Goal: Transaction & Acquisition: Purchase product/service

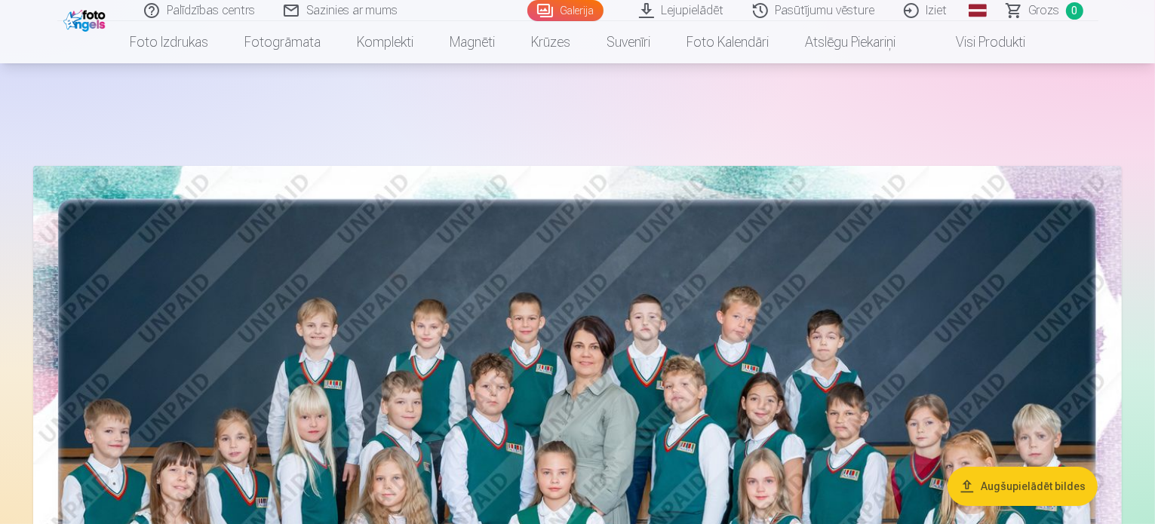
scroll to position [302, 0]
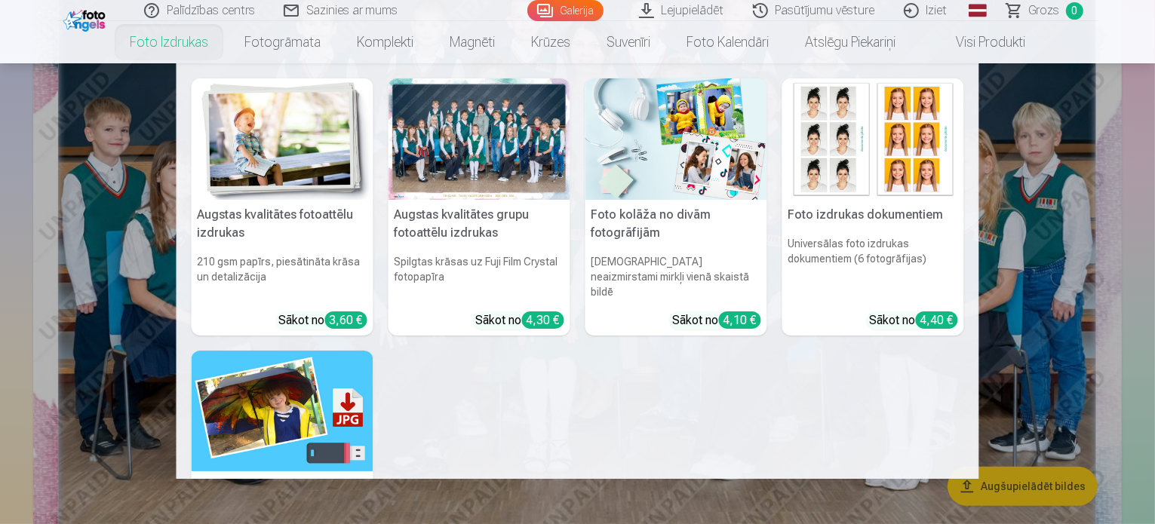
click at [199, 47] on link "Foto izdrukas" at bounding box center [169, 42] width 115 height 42
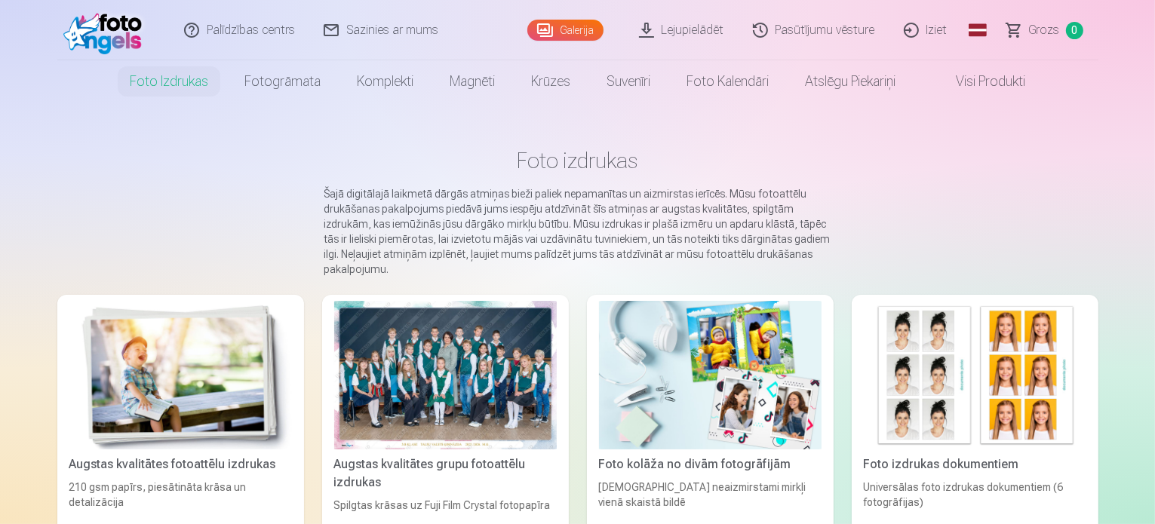
scroll to position [226, 0]
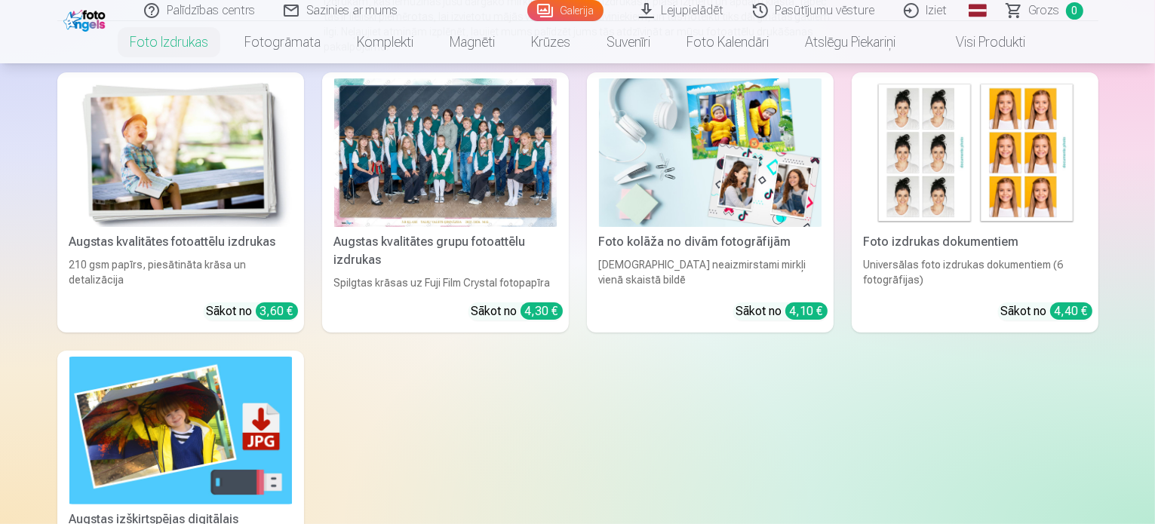
click at [395, 201] on div at bounding box center [445, 152] width 223 height 149
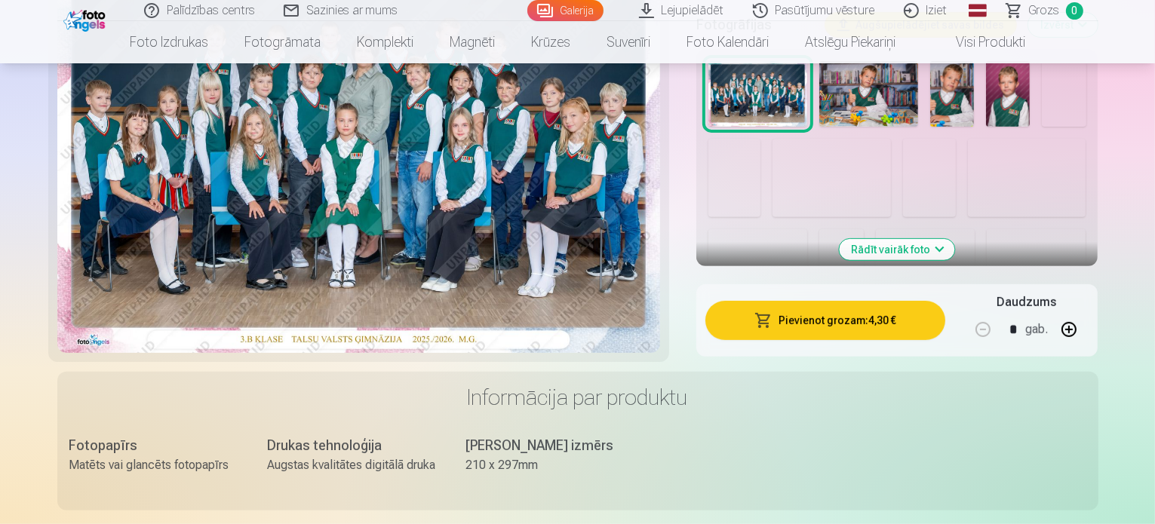
scroll to position [528, 0]
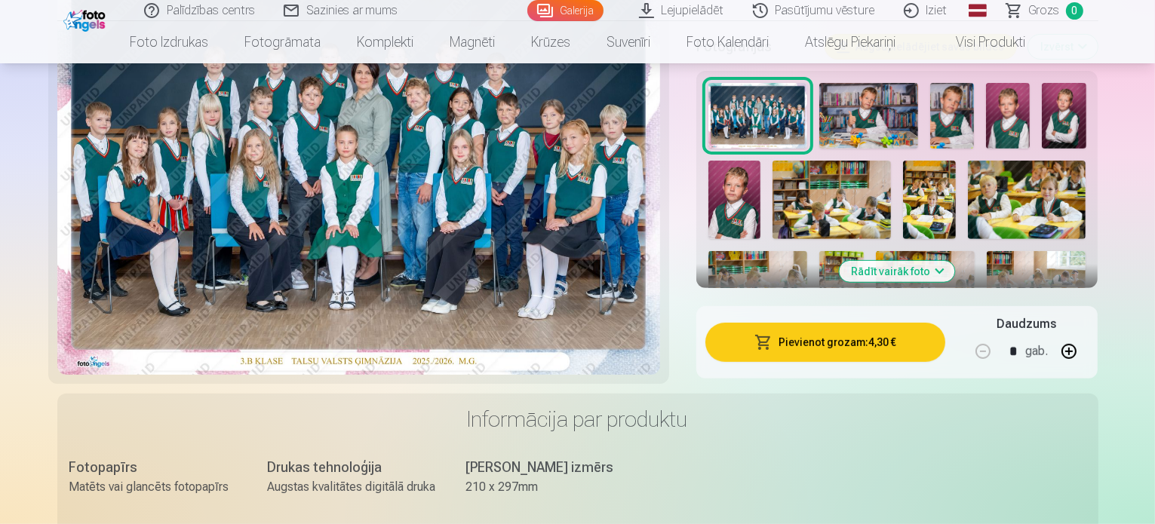
click at [903, 323] on button "Pievienot grozam : 4,30 €" at bounding box center [826, 342] width 241 height 39
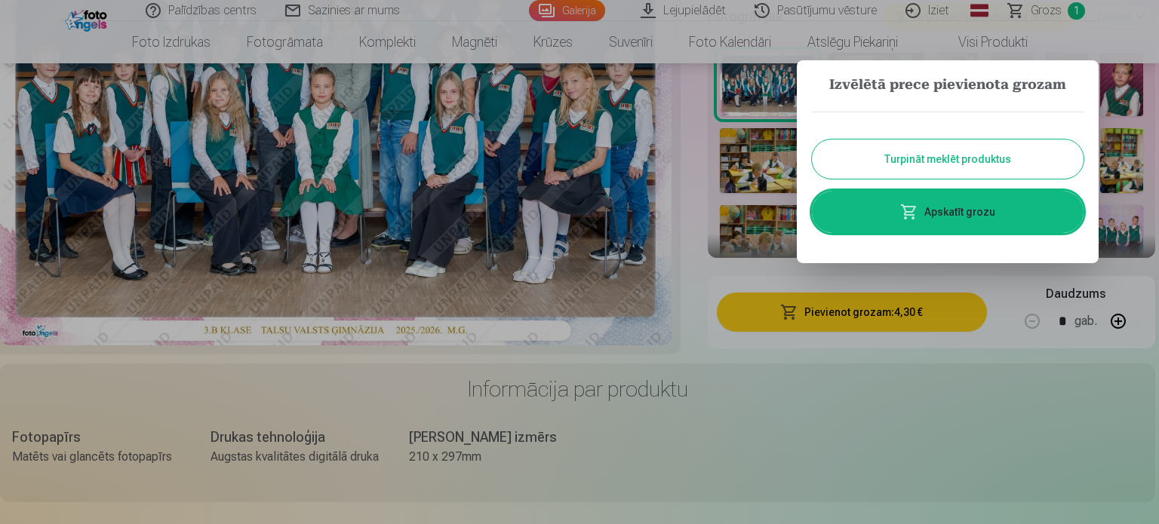
click at [888, 165] on button "Turpināt meklēt produktus" at bounding box center [948, 159] width 272 height 39
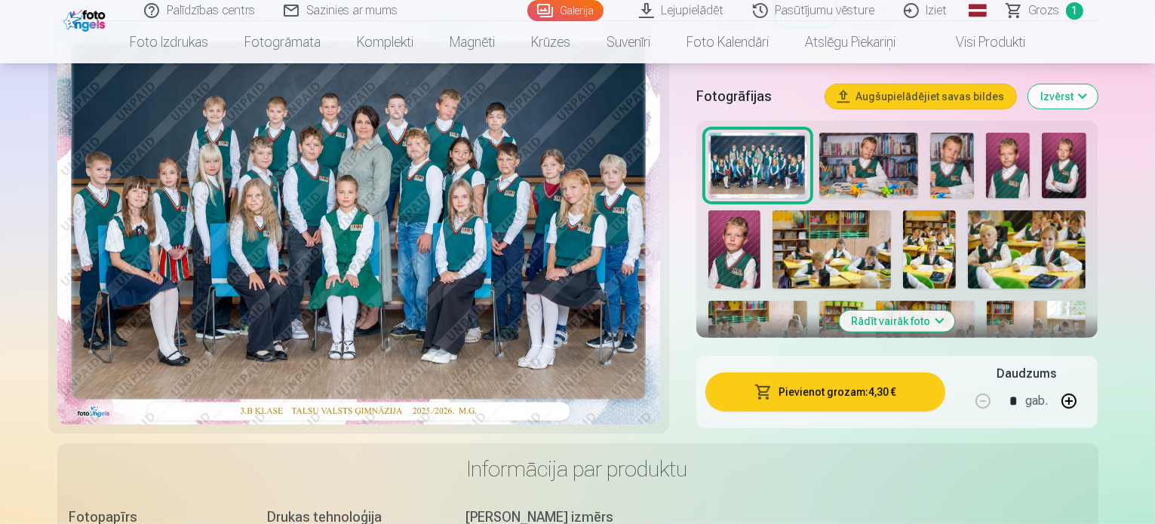
scroll to position [453, 0]
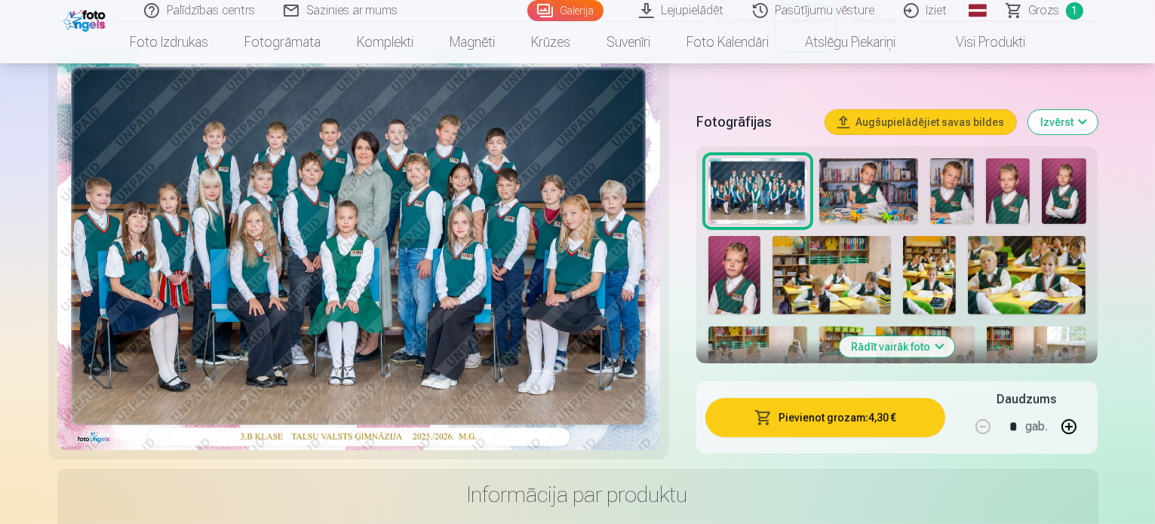
click at [866, 174] on img at bounding box center [869, 191] width 99 height 66
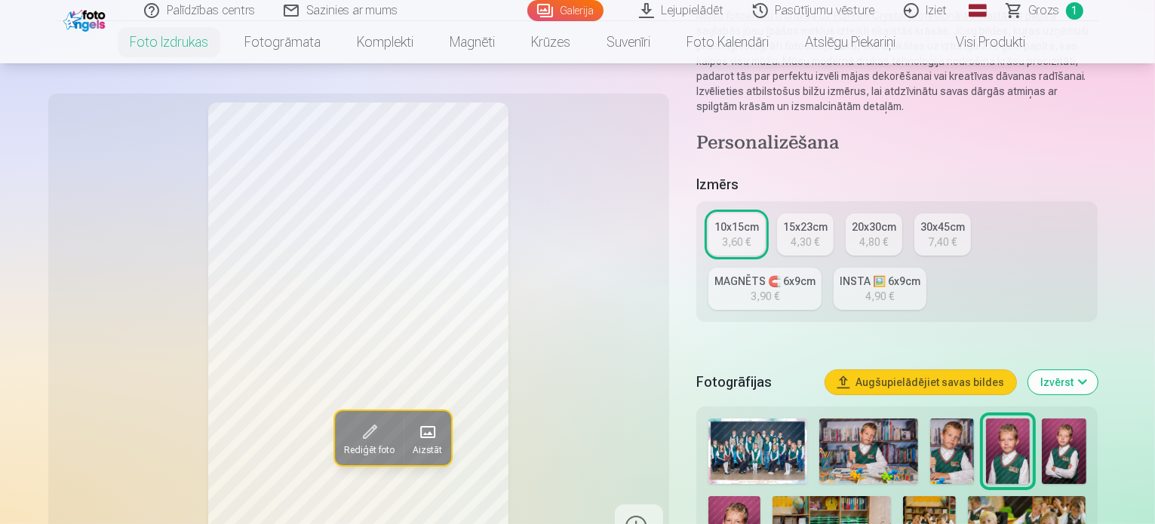
scroll to position [226, 0]
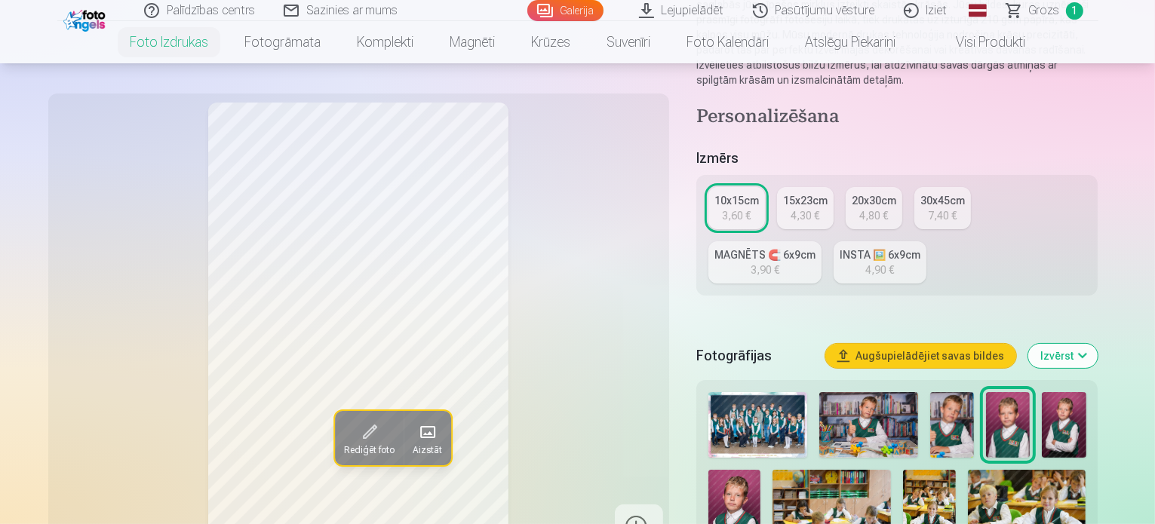
click at [888, 402] on img at bounding box center [869, 425] width 99 height 66
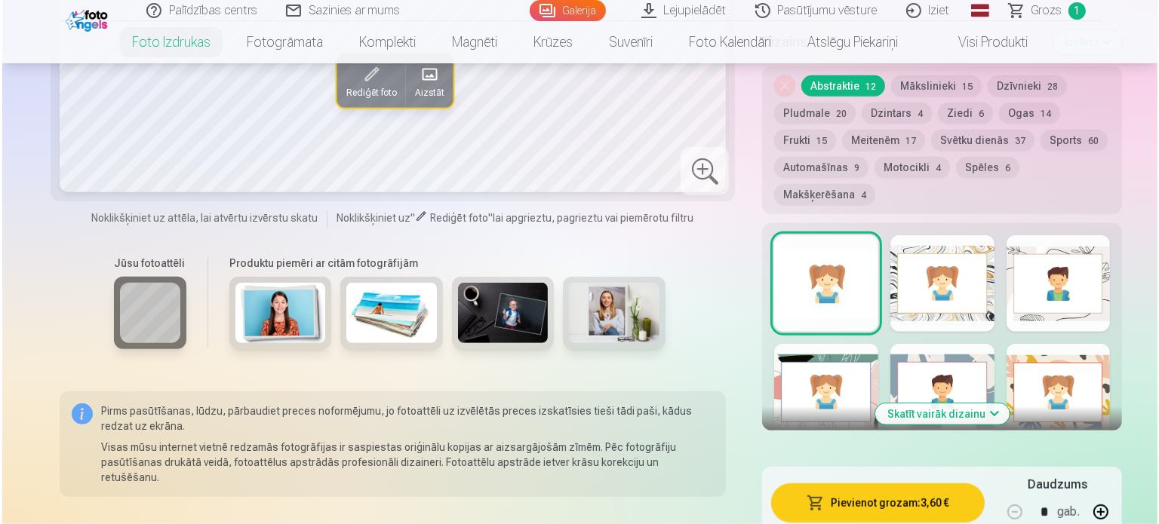
scroll to position [830, 0]
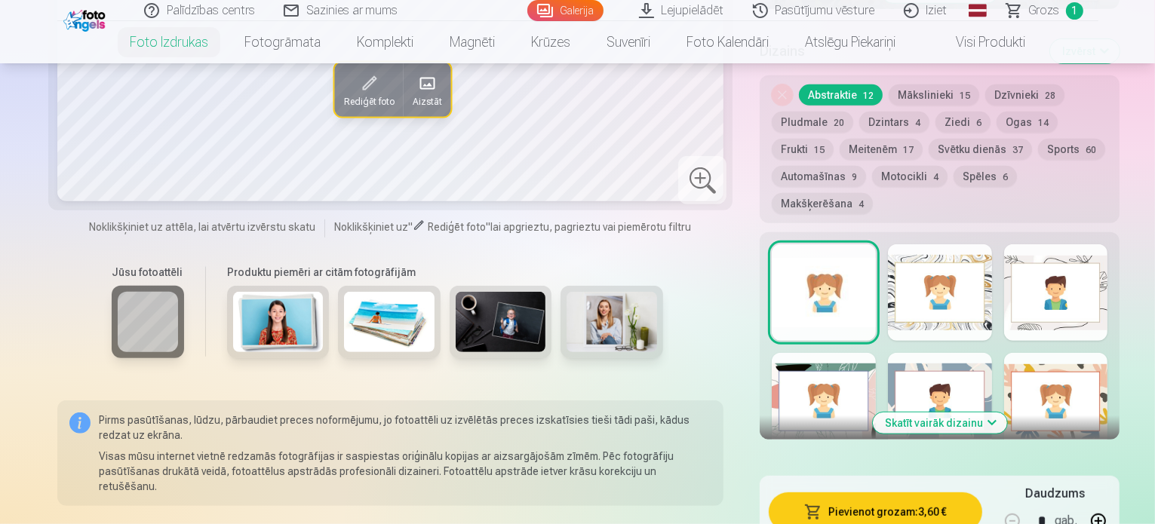
click at [936, 493] on button "Pievienot grozam : 3,60 €" at bounding box center [875, 512] width 213 height 39
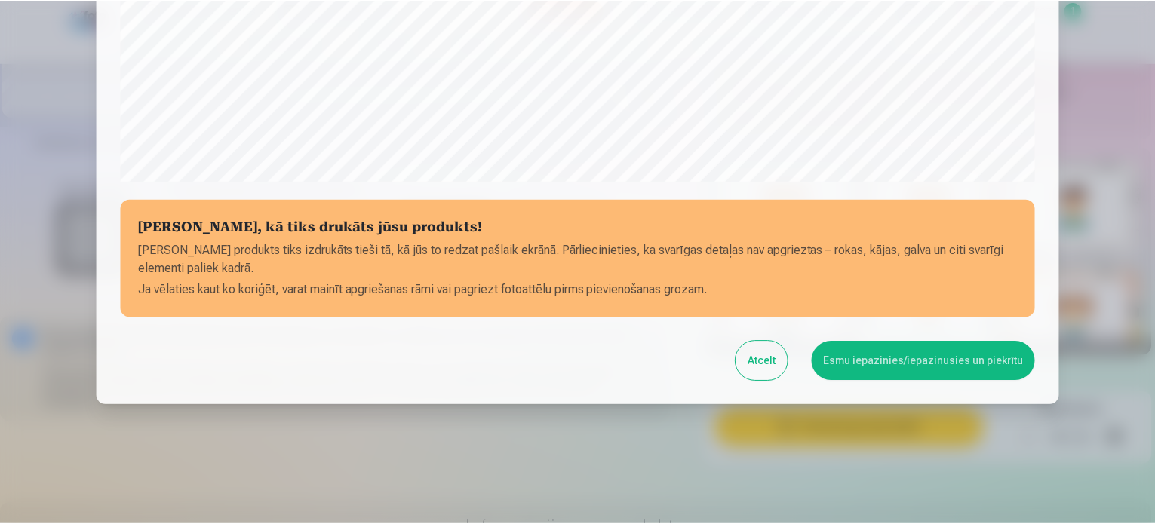
scroll to position [462, 0]
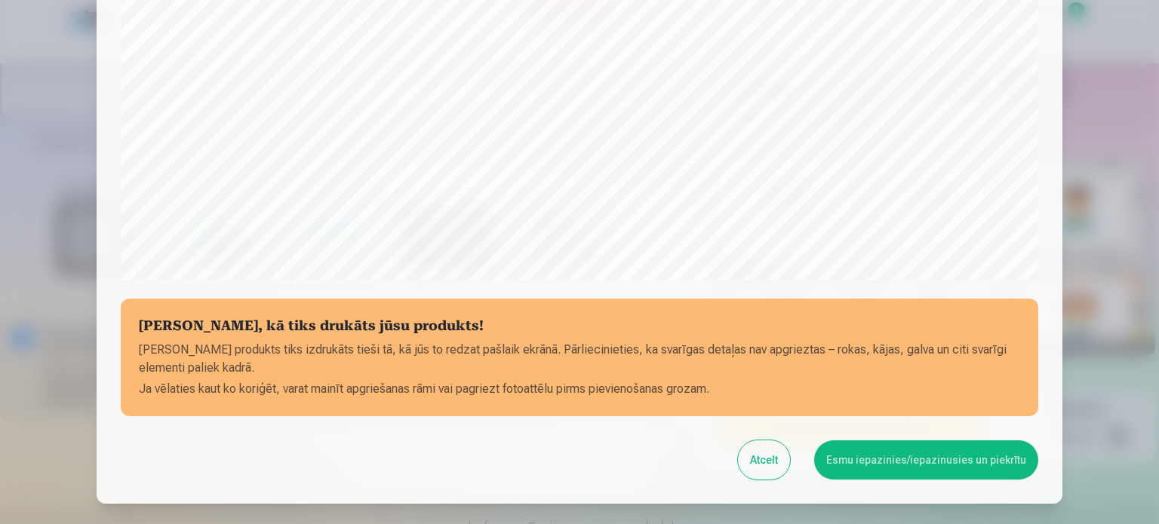
click at [964, 471] on button "Esmu iepazinies/iepazinusies un piekrītu" at bounding box center [926, 460] width 224 height 39
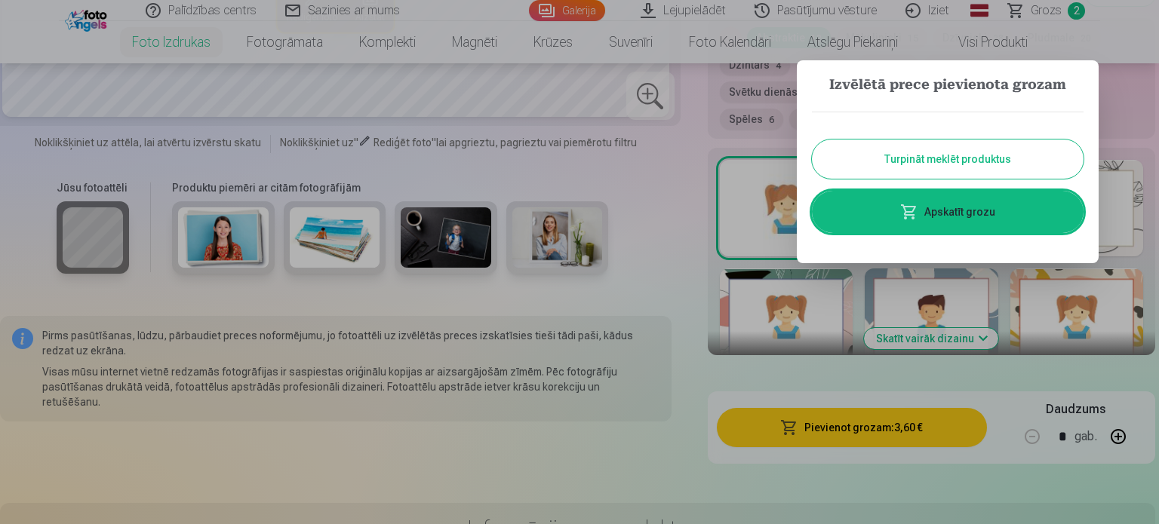
click at [961, 156] on button "Turpināt meklēt produktus" at bounding box center [948, 159] width 272 height 39
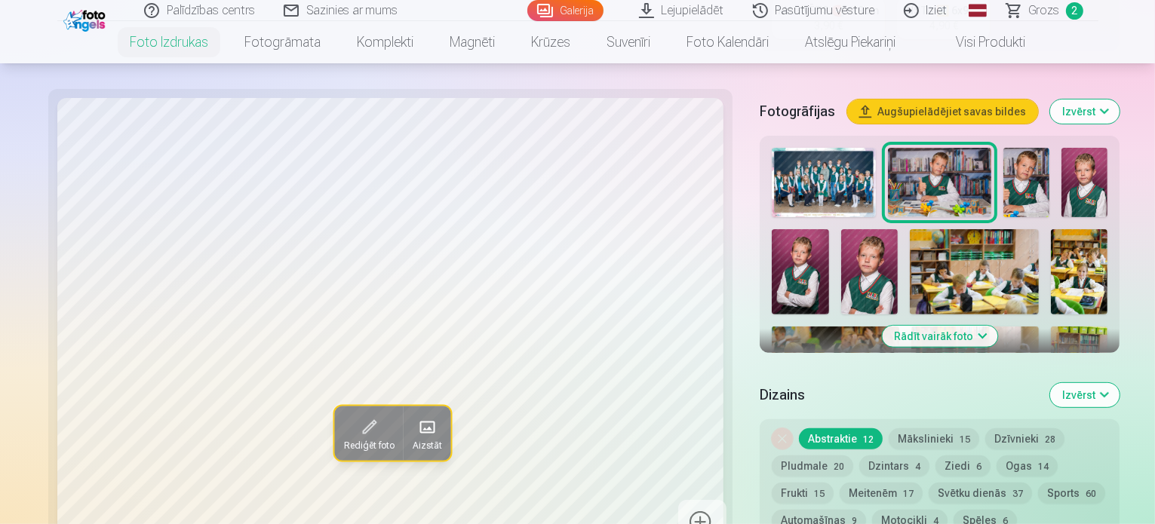
scroll to position [377, 0]
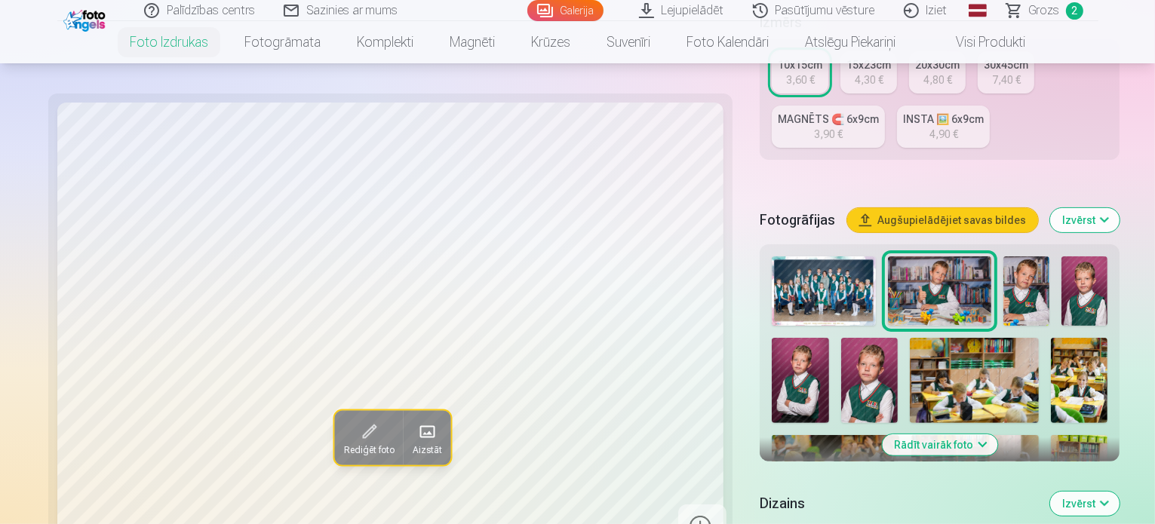
click at [1004, 257] on img at bounding box center [1027, 291] width 46 height 69
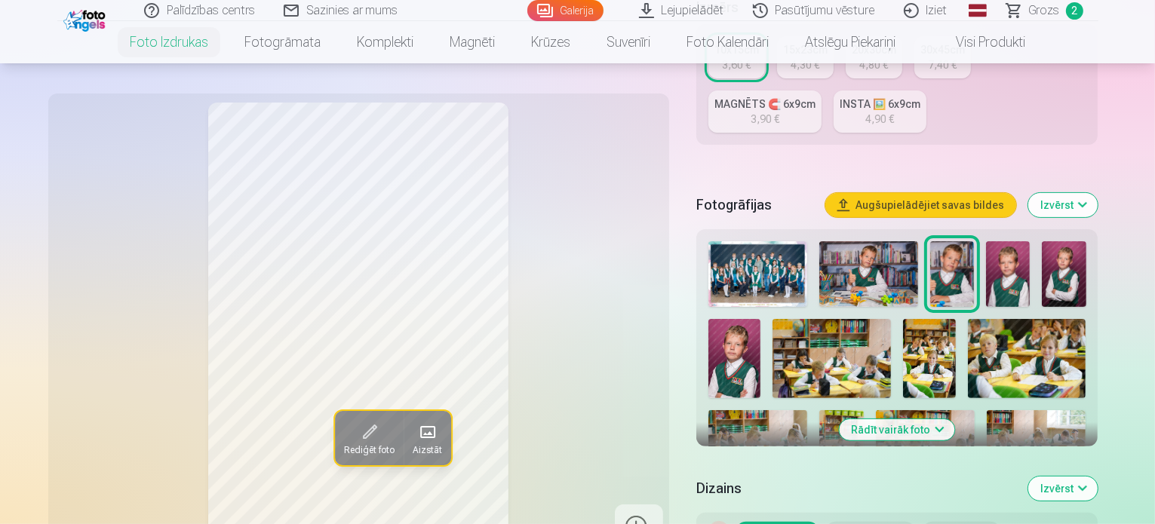
click at [1002, 241] on img at bounding box center [1008, 274] width 44 height 66
click at [1052, 241] on img at bounding box center [1064, 274] width 44 height 66
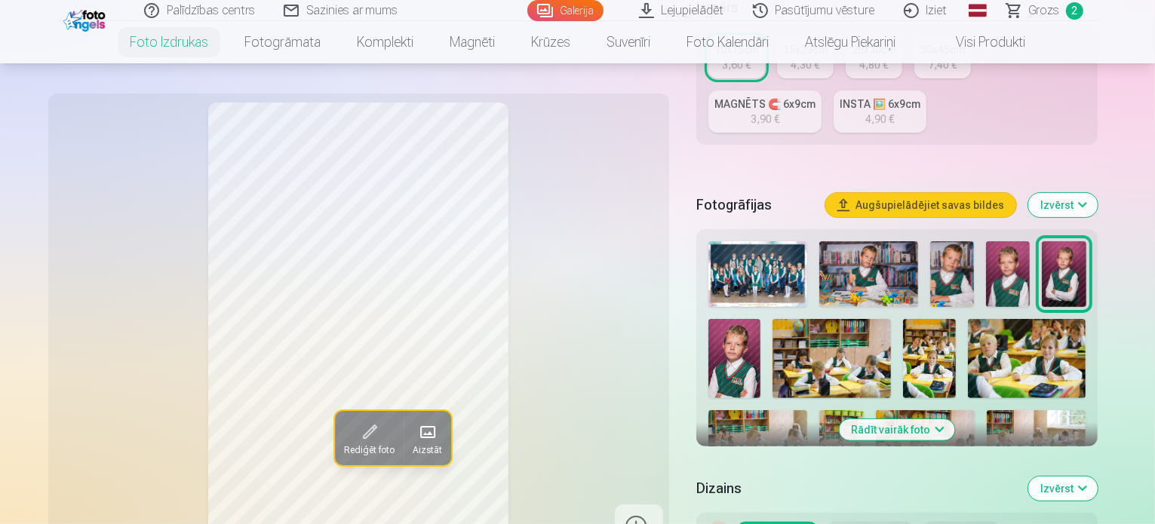
click at [761, 319] on img at bounding box center [735, 358] width 53 height 78
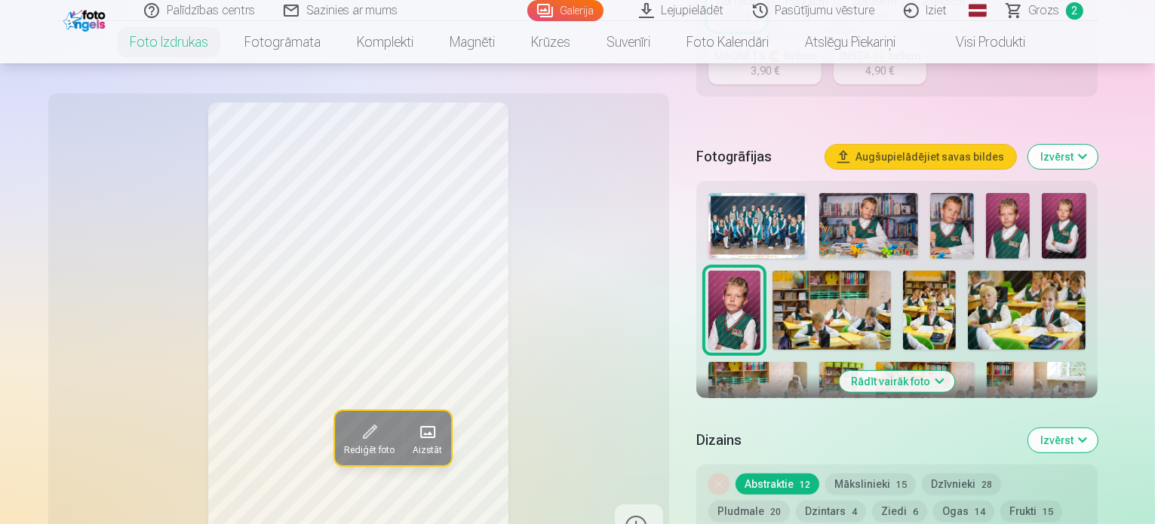
scroll to position [453, 0]
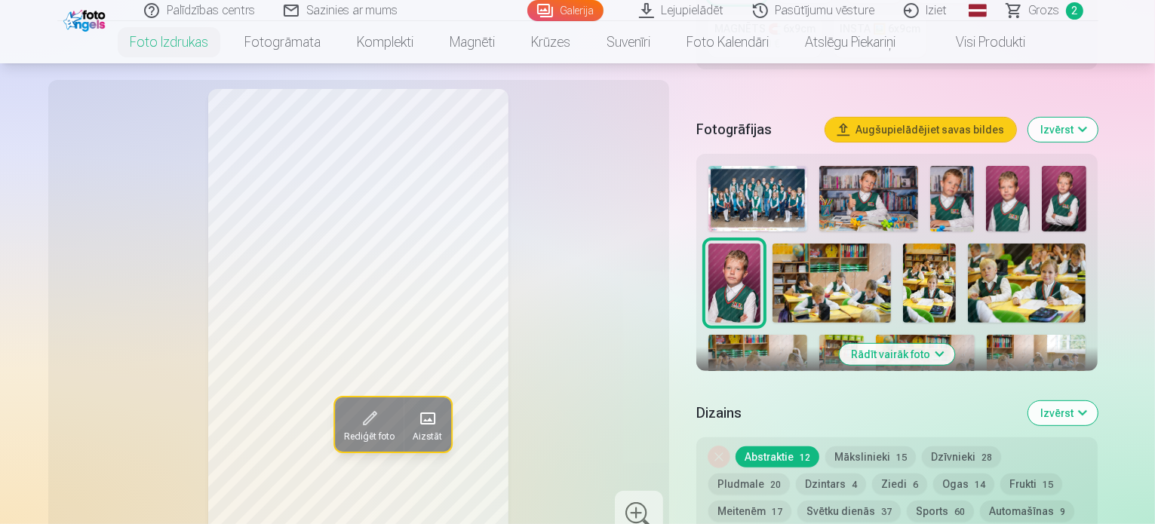
click at [773, 244] on img at bounding box center [832, 283] width 118 height 78
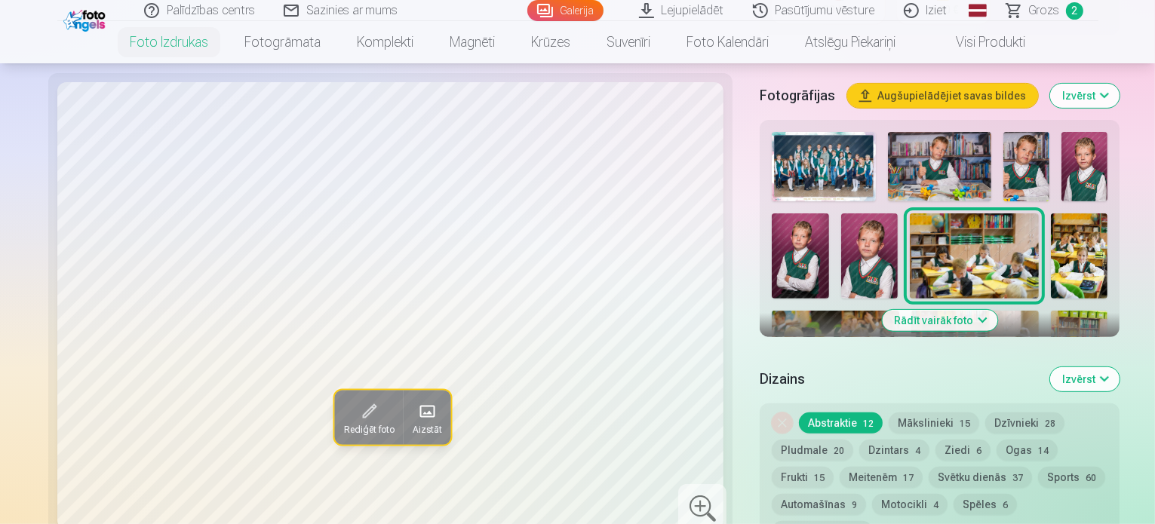
scroll to position [528, 0]
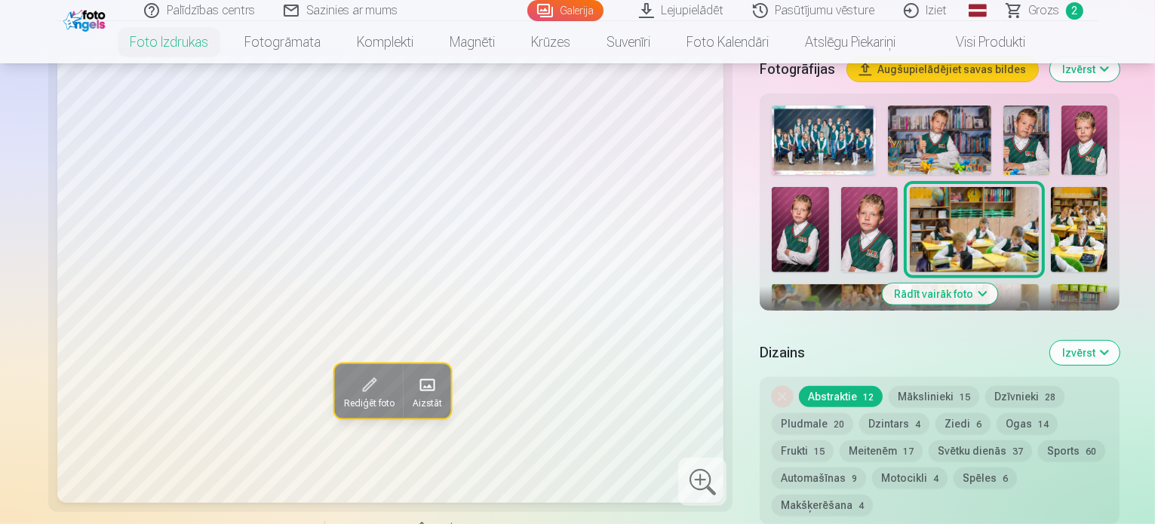
click at [1051, 187] on img at bounding box center [1079, 229] width 57 height 85
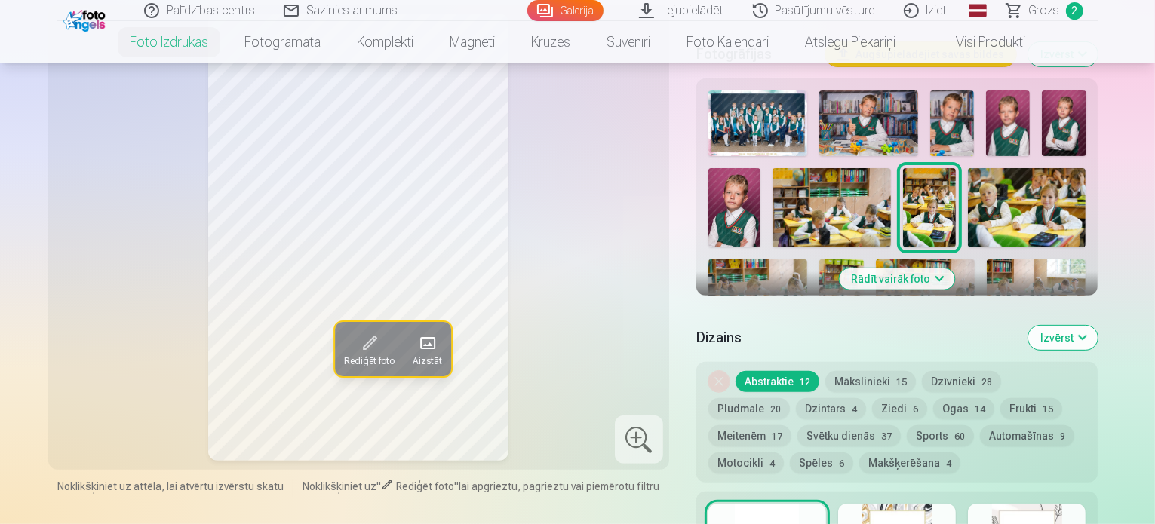
click at [968, 174] on img at bounding box center [1027, 207] width 118 height 78
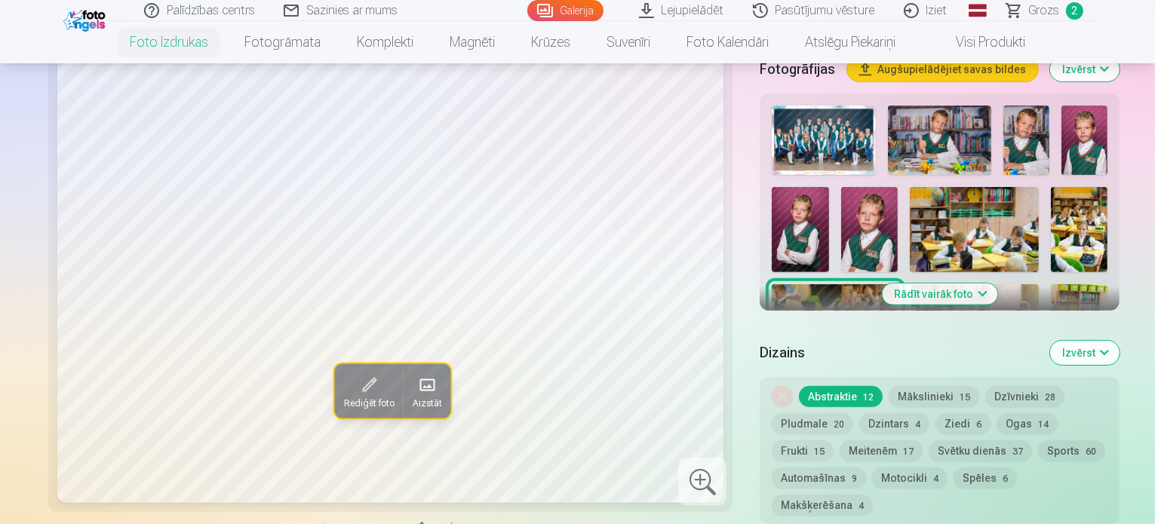
click at [1039, 285] on img at bounding box center [976, 327] width 128 height 85
click at [1108, 285] on img at bounding box center [1079, 327] width 57 height 85
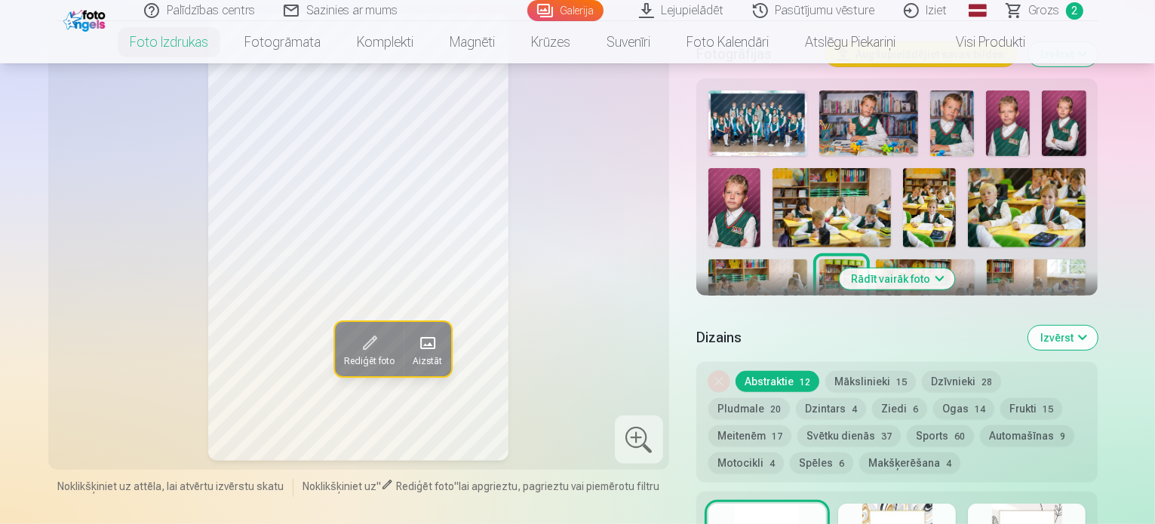
click at [876, 260] on img at bounding box center [925, 293] width 99 height 66
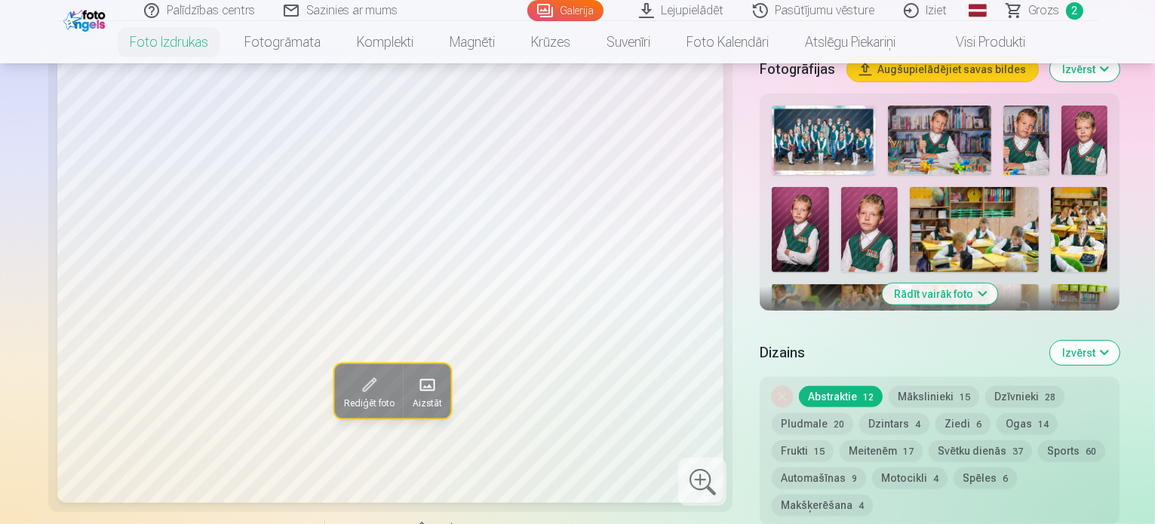
click at [930, 284] on button "Rādīt vairāk foto" at bounding box center [939, 294] width 115 height 21
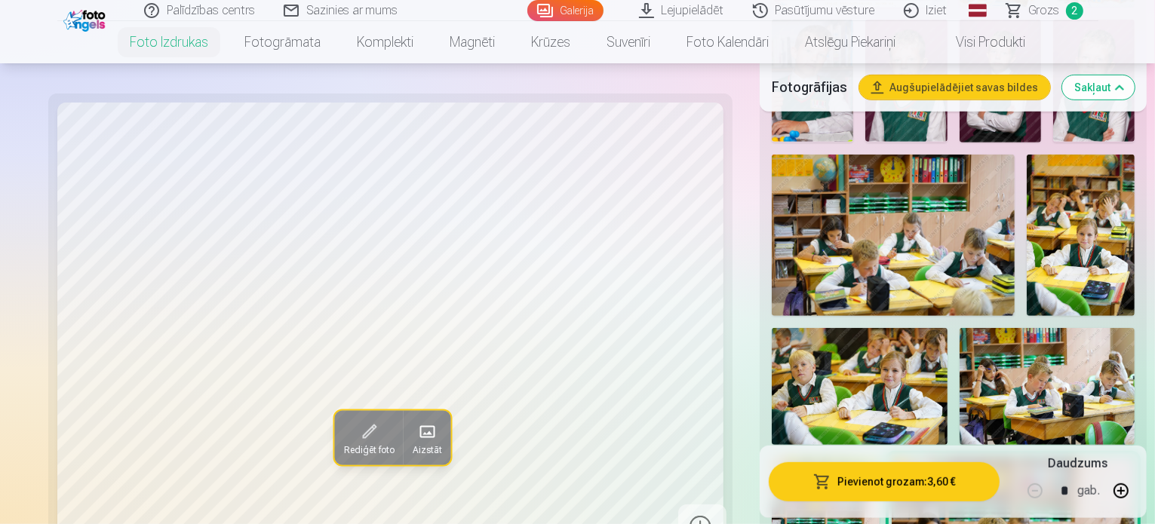
scroll to position [755, 0]
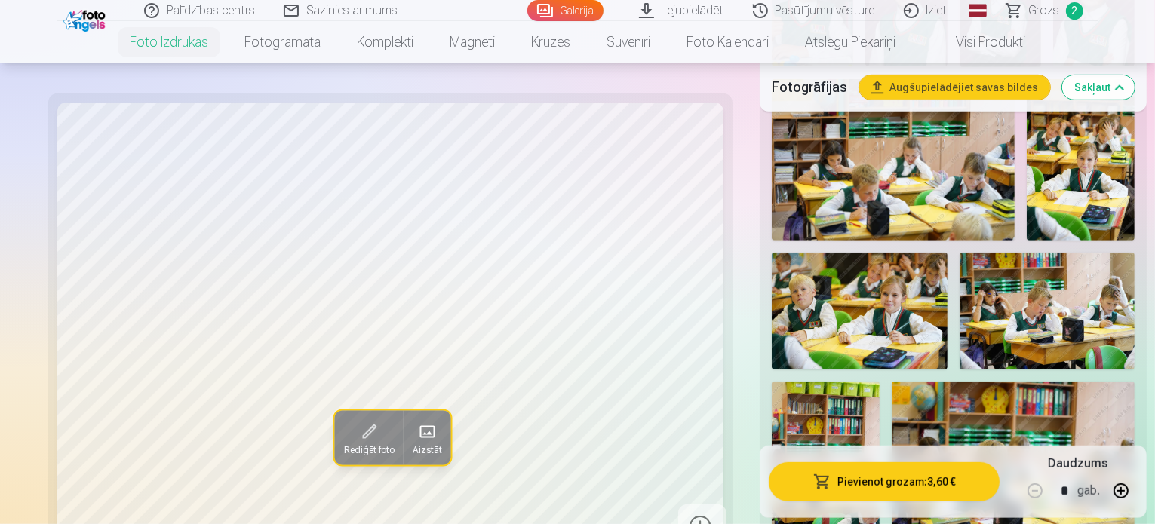
scroll to position [830, 0]
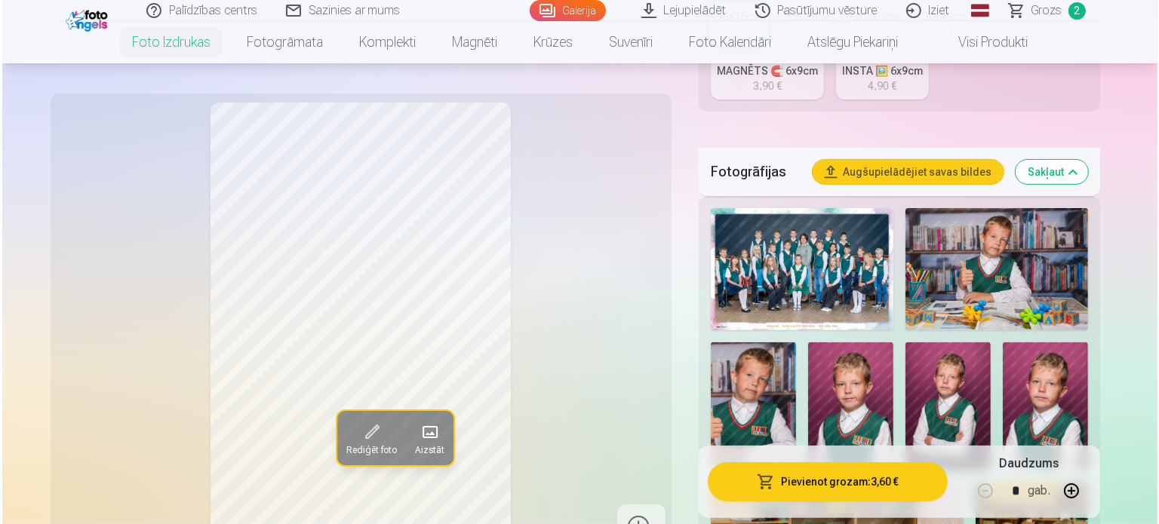
scroll to position [604, 0]
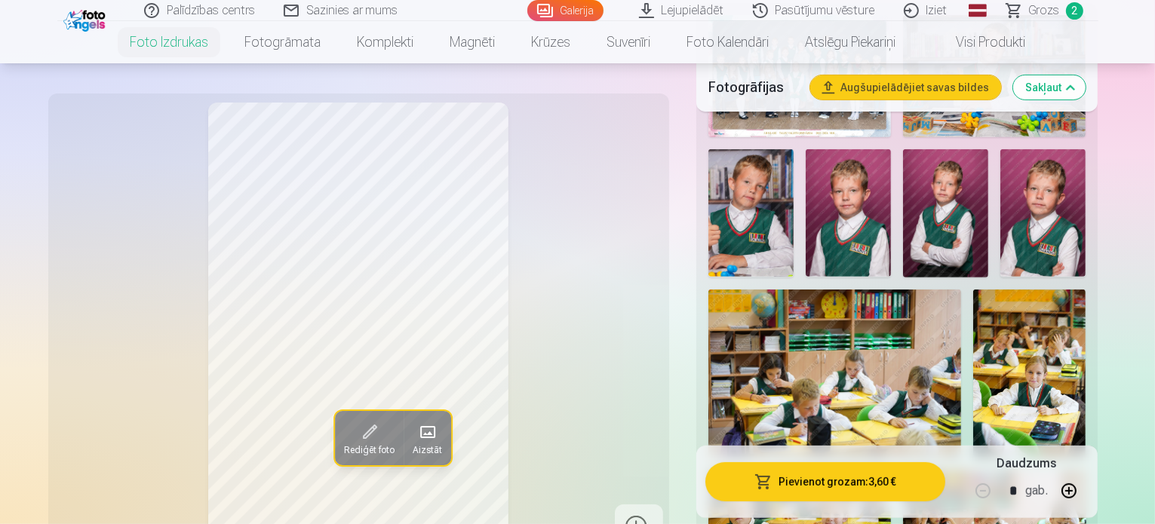
click at [841, 491] on button "Pievienot grozam : 3,60 €" at bounding box center [826, 482] width 241 height 39
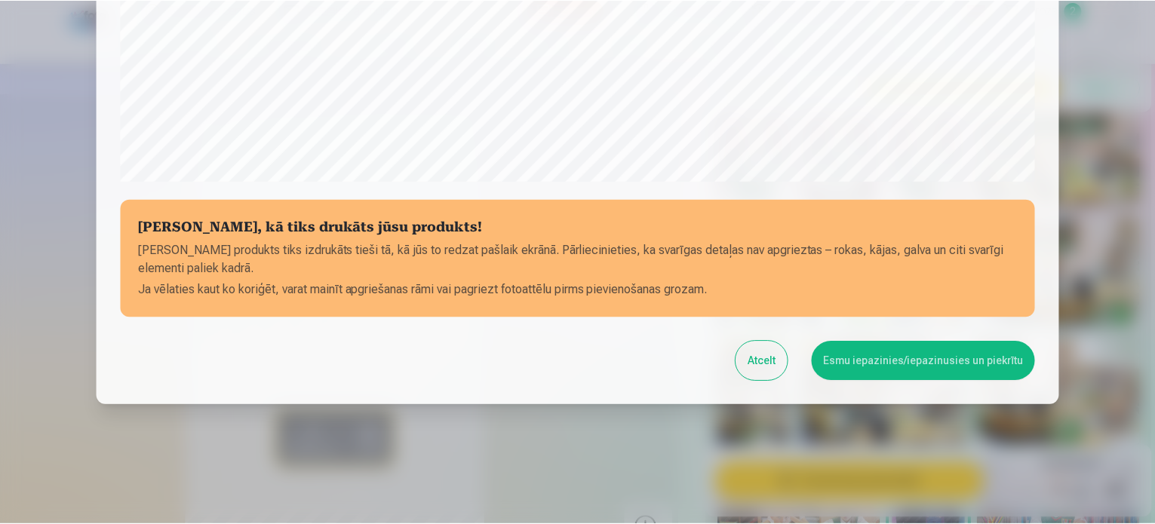
scroll to position [561, 0]
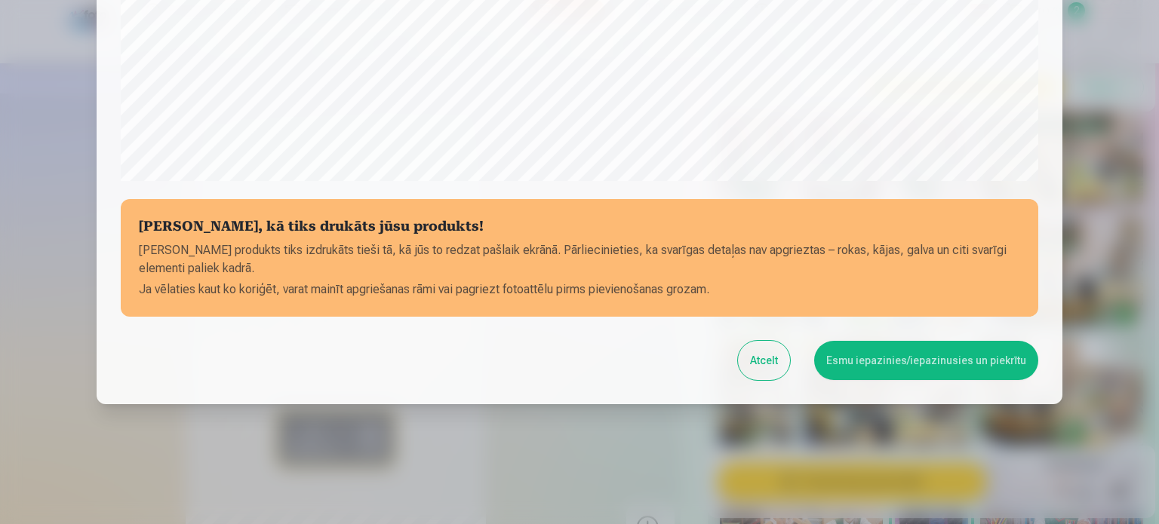
click at [915, 365] on button "Esmu iepazinies/iepazinusies un piekrītu" at bounding box center [926, 360] width 224 height 39
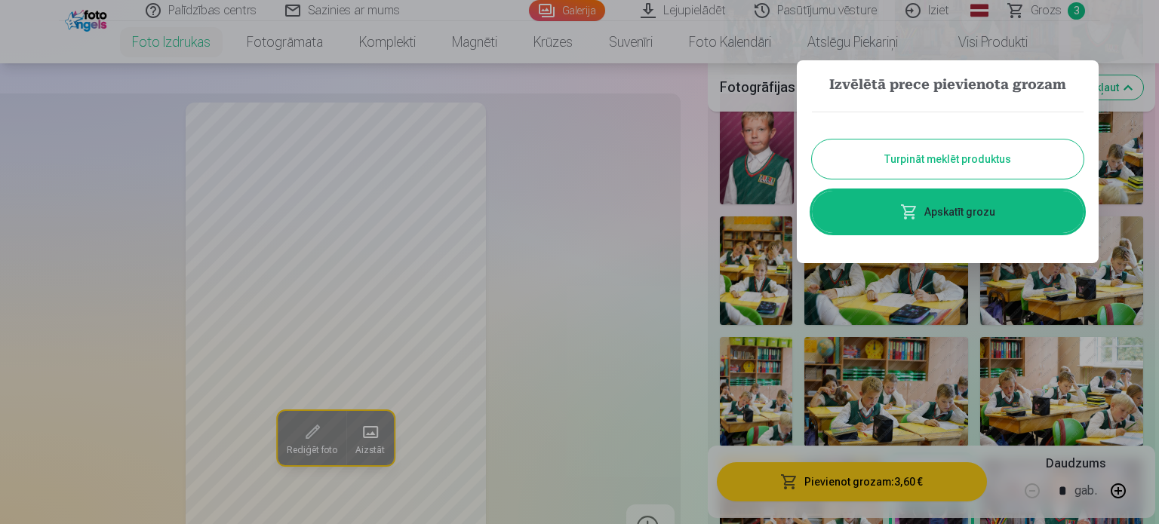
click at [906, 171] on button "Turpināt meklēt produktus" at bounding box center [948, 159] width 272 height 39
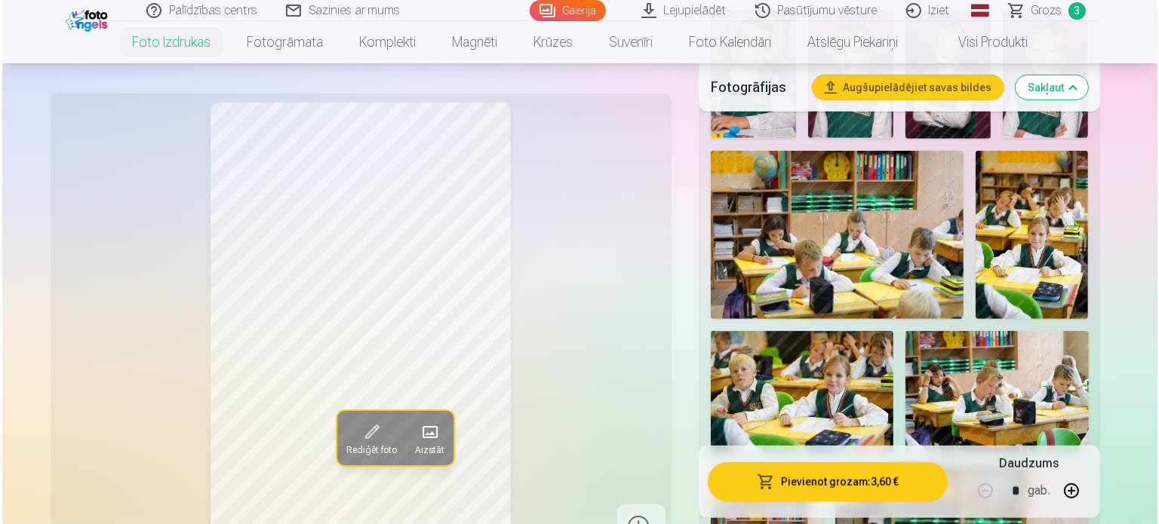
scroll to position [830, 0]
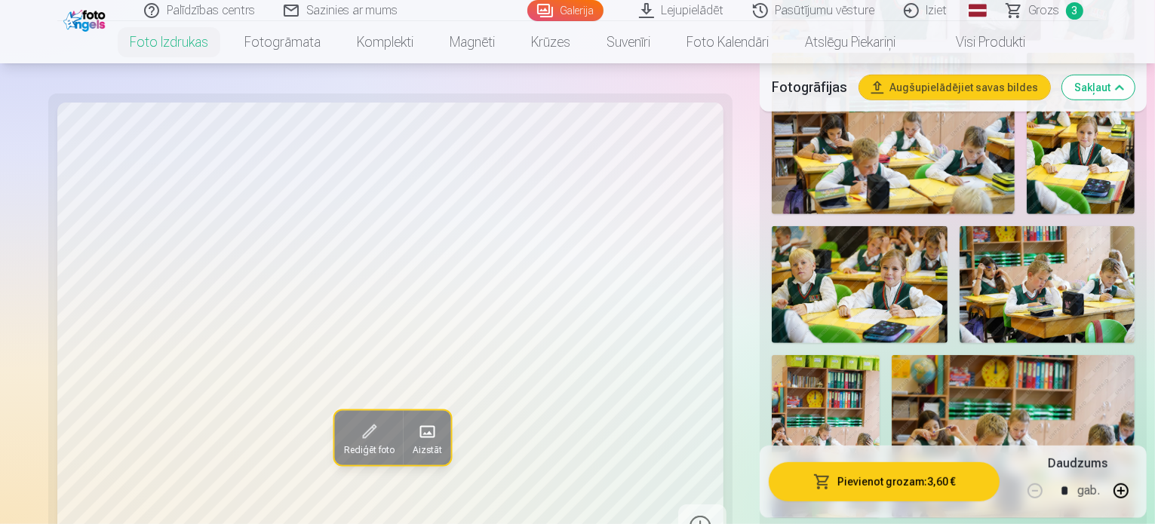
click at [881, 491] on button "Pievienot grozam : 3,60 €" at bounding box center [884, 482] width 231 height 39
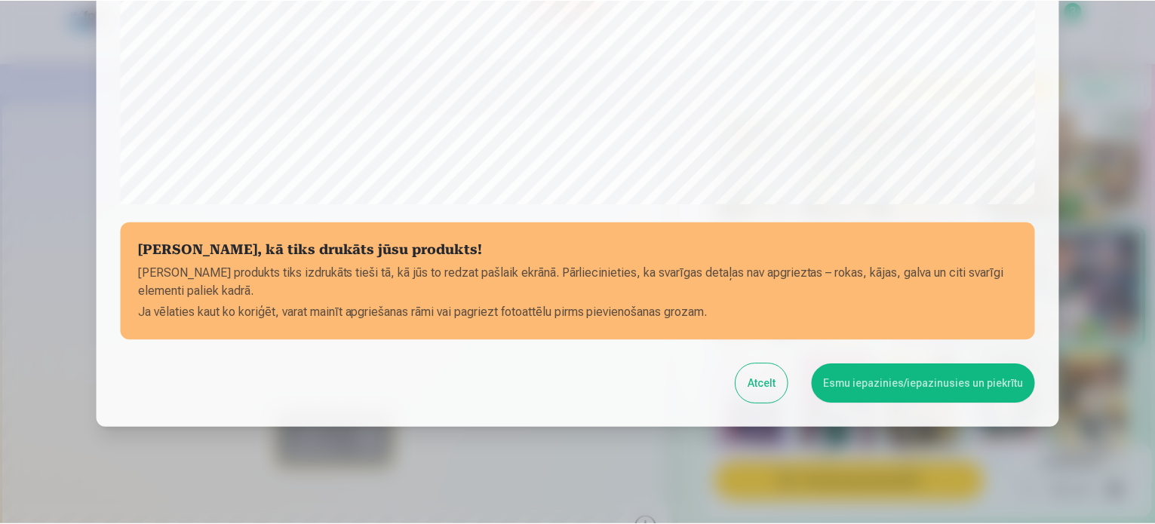
scroll to position [561, 0]
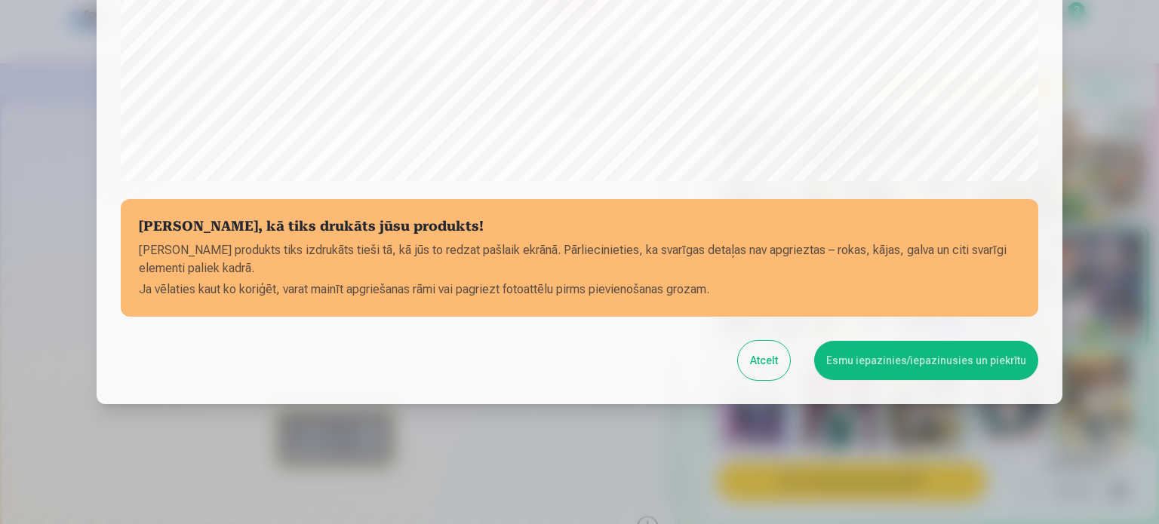
click at [955, 365] on button "Esmu iepazinies/iepazinusies un piekrītu" at bounding box center [926, 360] width 224 height 39
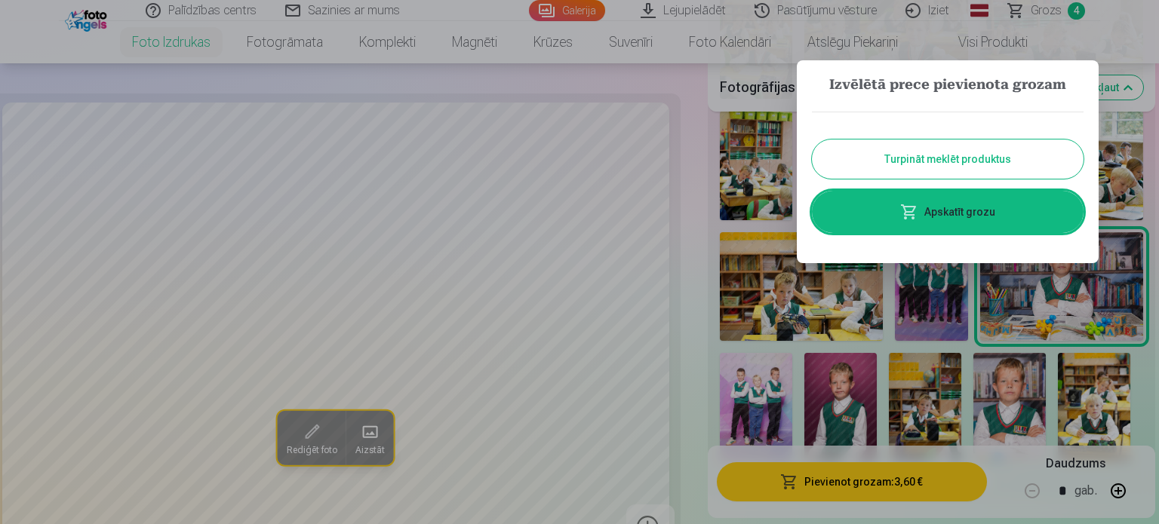
click at [960, 167] on button "Turpināt meklēt produktus" at bounding box center [948, 159] width 272 height 39
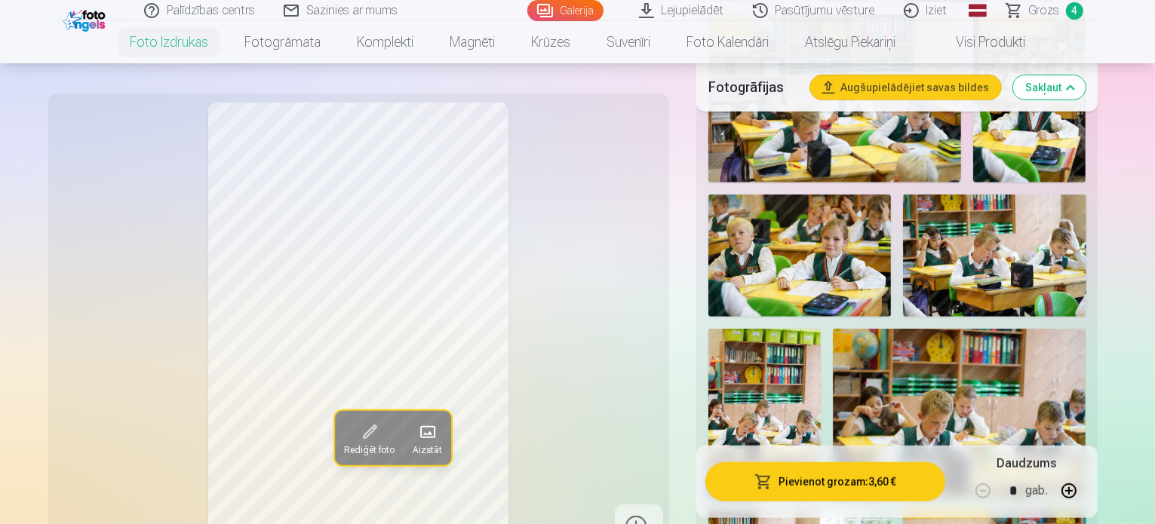
scroll to position [906, 0]
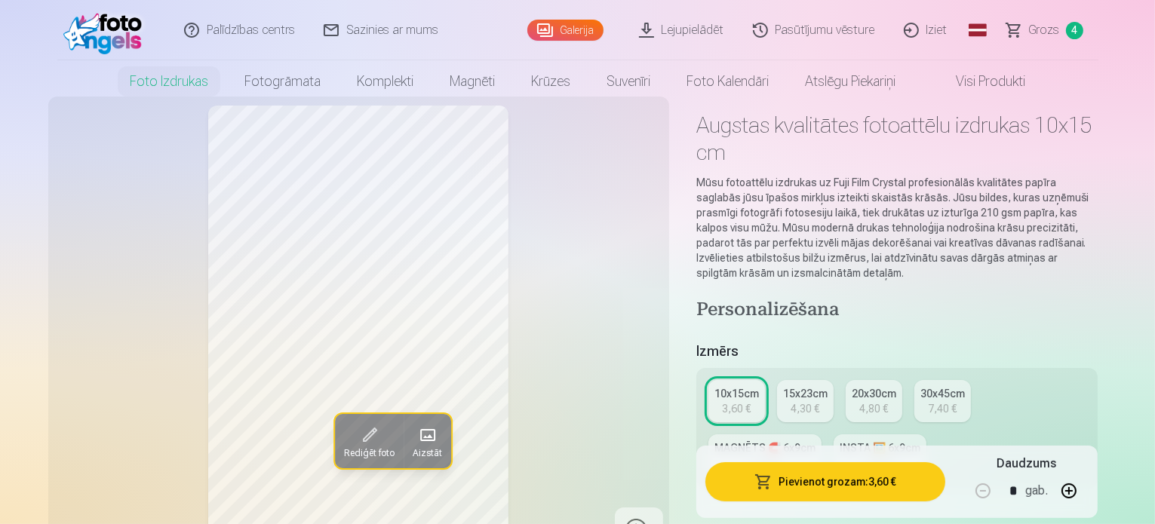
scroll to position [0, 0]
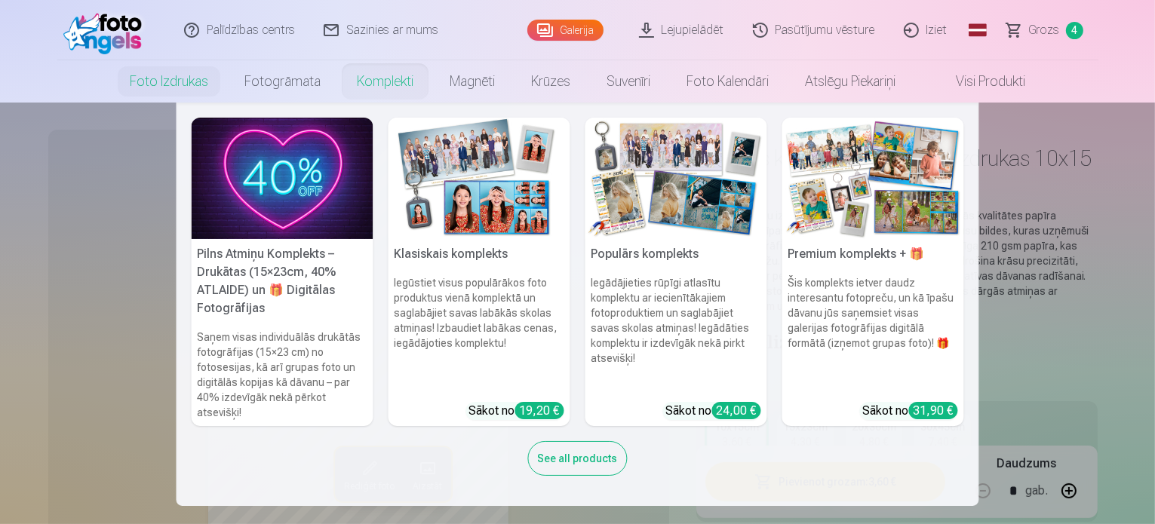
click at [473, 260] on h5 "Klasiskais komplekts" at bounding box center [480, 254] width 182 height 30
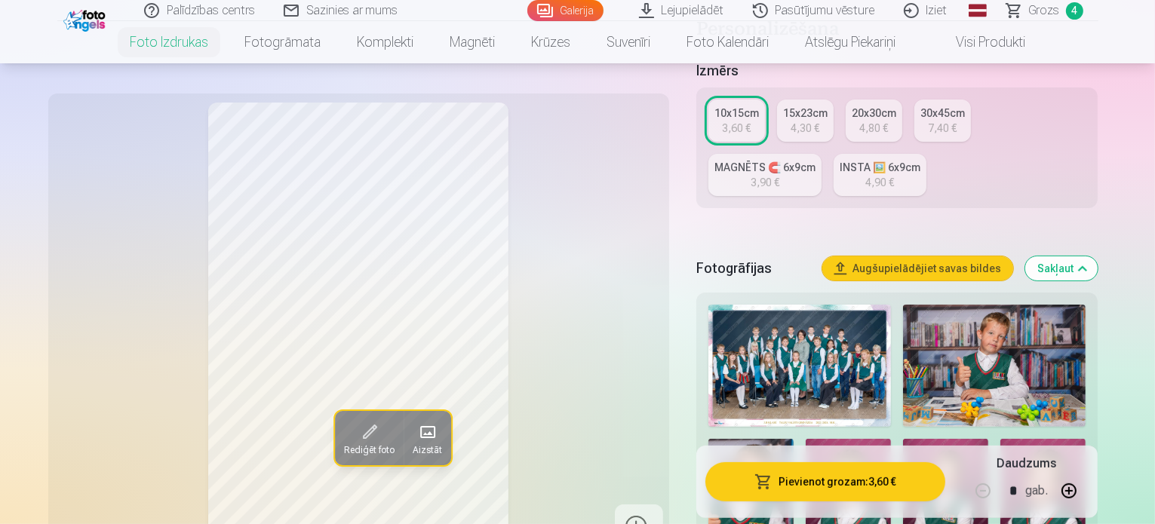
scroll to position [226, 0]
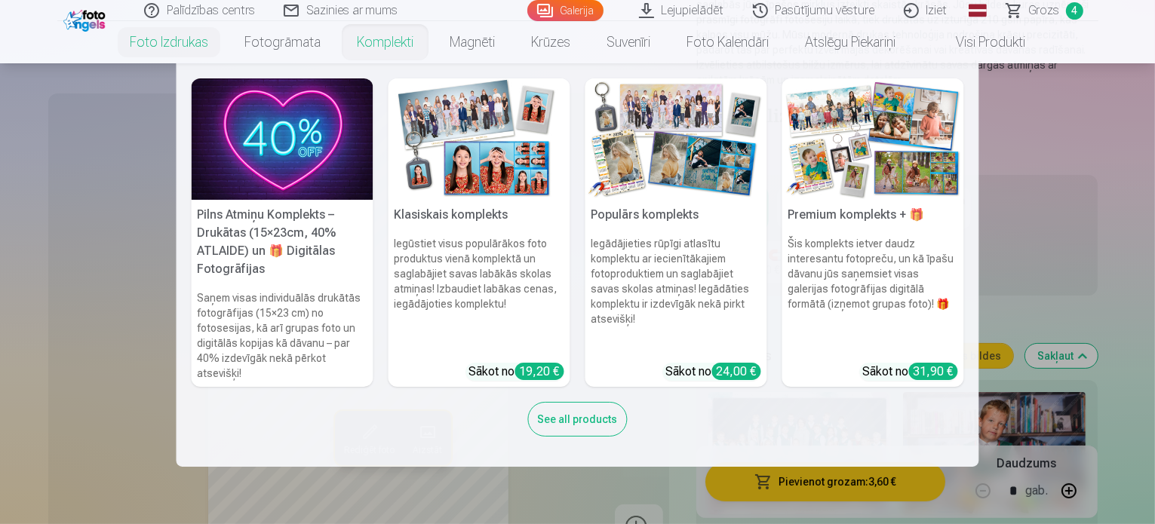
click at [382, 46] on link "Komplekti" at bounding box center [385, 42] width 93 height 42
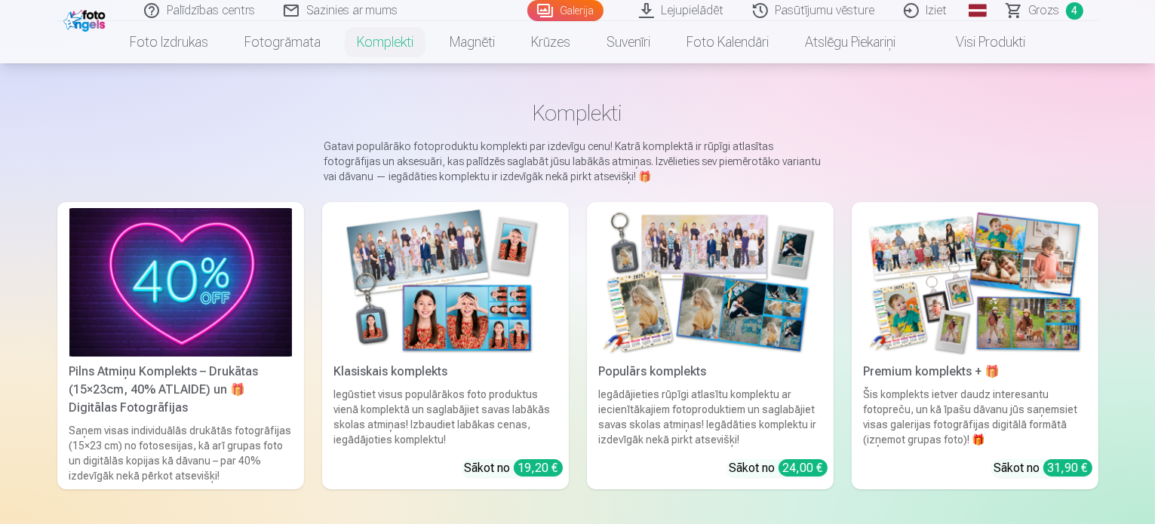
scroll to position [75, 0]
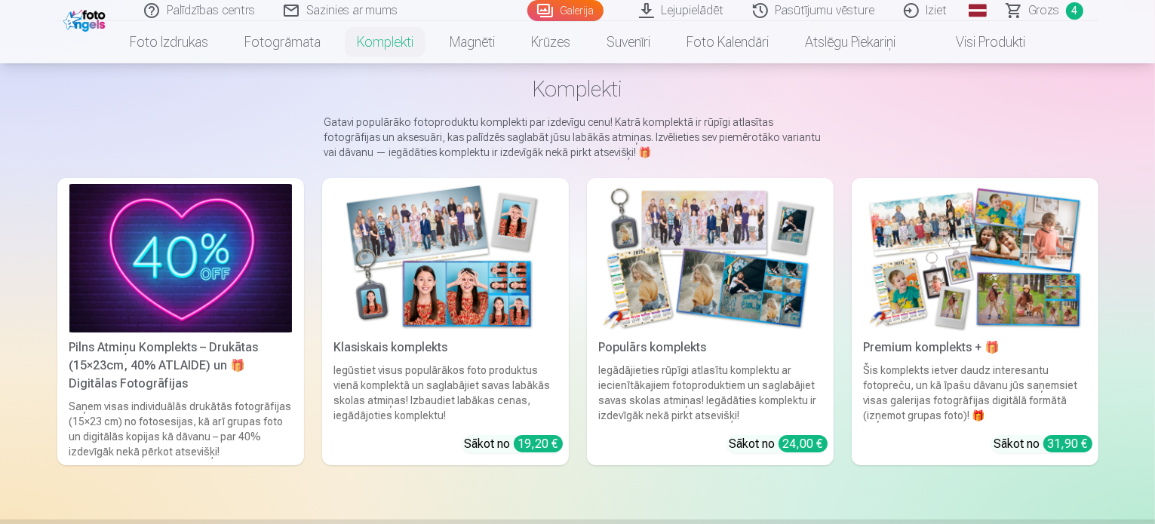
click at [725, 260] on img at bounding box center [710, 258] width 223 height 149
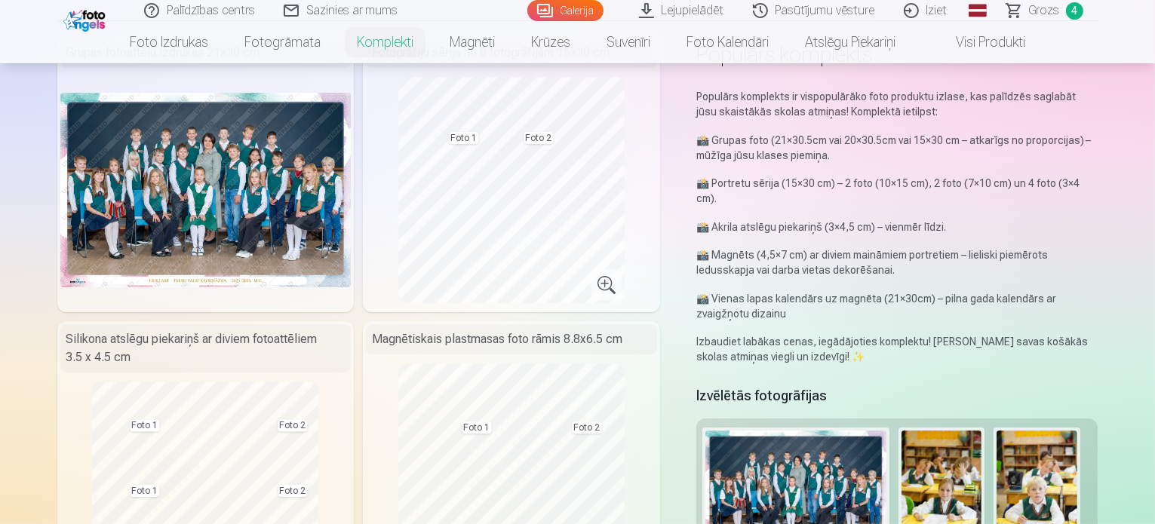
scroll to position [75, 0]
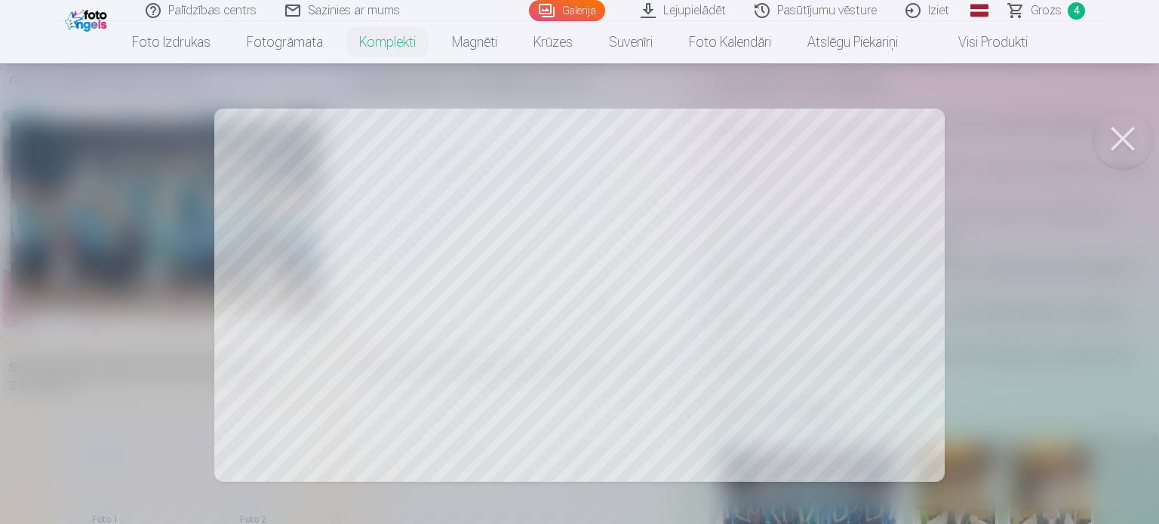
click at [1121, 146] on button at bounding box center [1123, 139] width 60 height 60
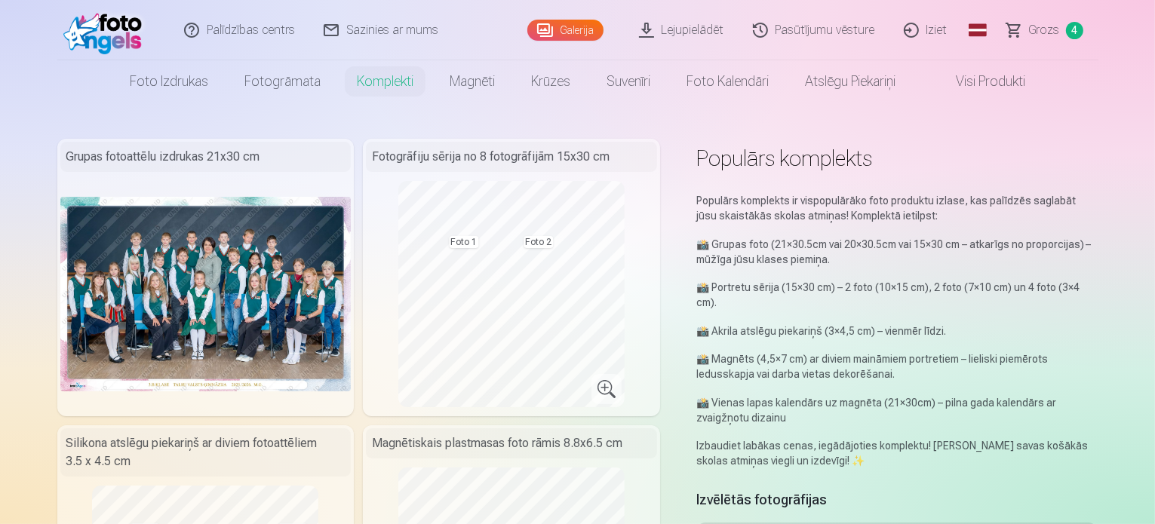
scroll to position [0, 0]
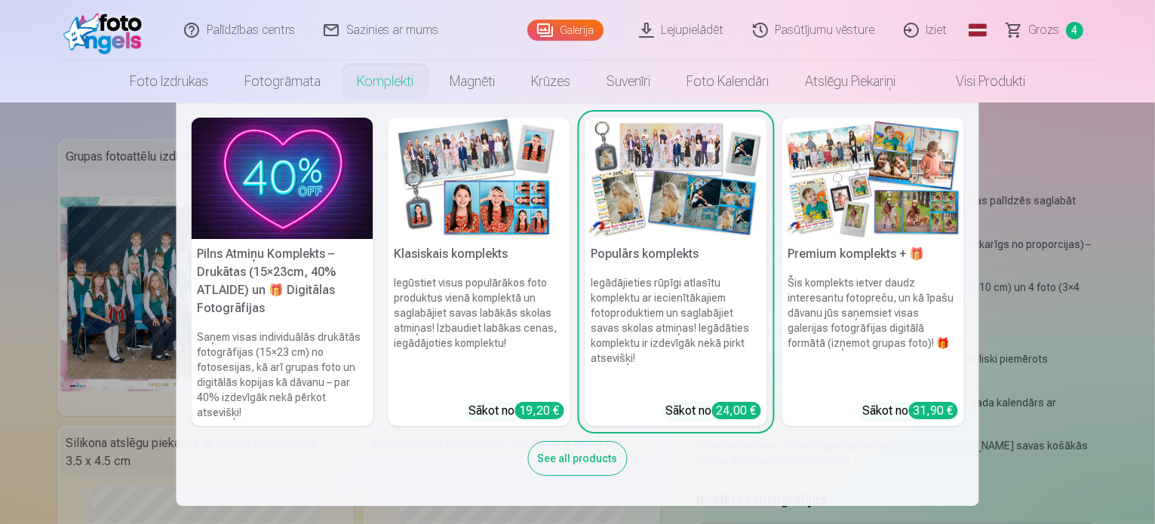
click at [408, 81] on link "Komplekti" at bounding box center [385, 81] width 93 height 42
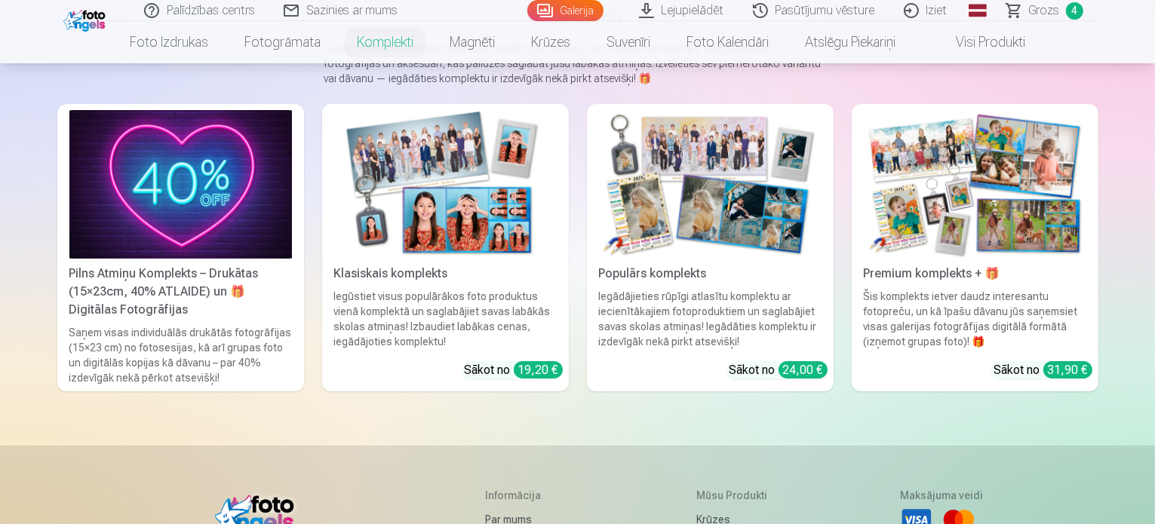
scroll to position [151, 0]
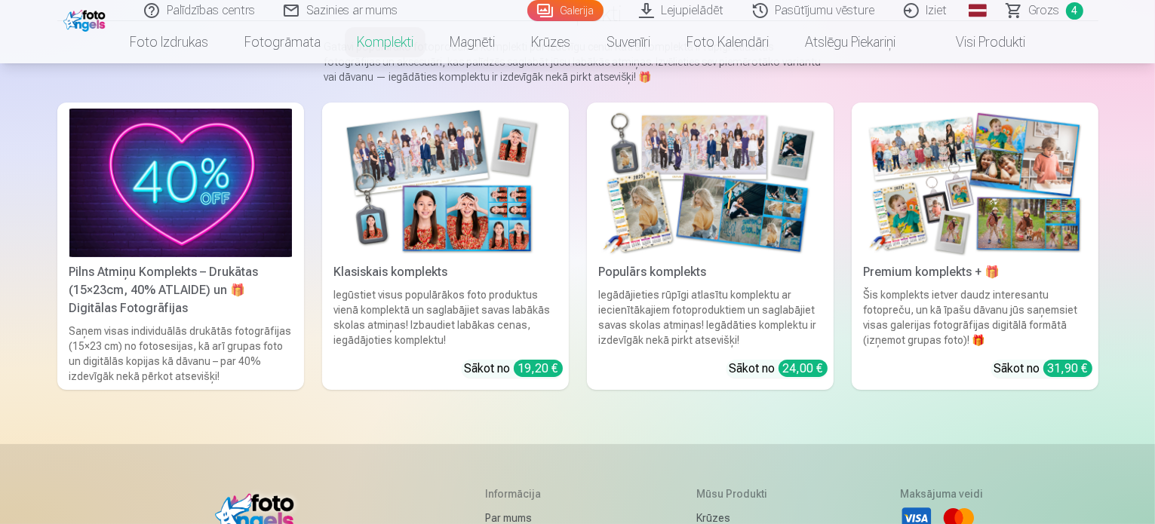
click at [1081, 238] on img at bounding box center [975, 183] width 223 height 149
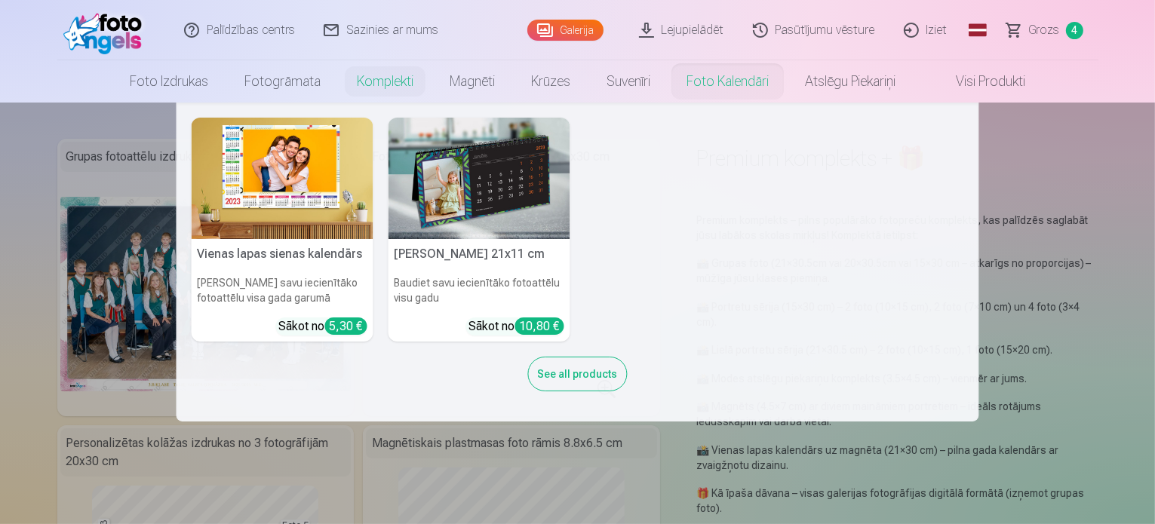
click at [733, 88] on link "Foto kalendāri" at bounding box center [728, 81] width 118 height 42
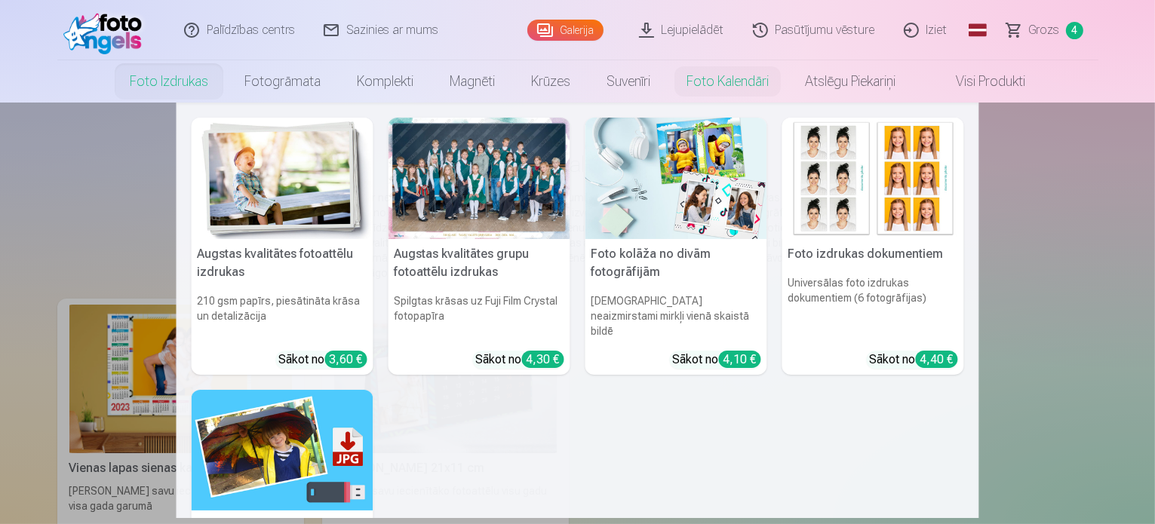
click at [173, 81] on link "Foto izdrukas" at bounding box center [169, 81] width 115 height 42
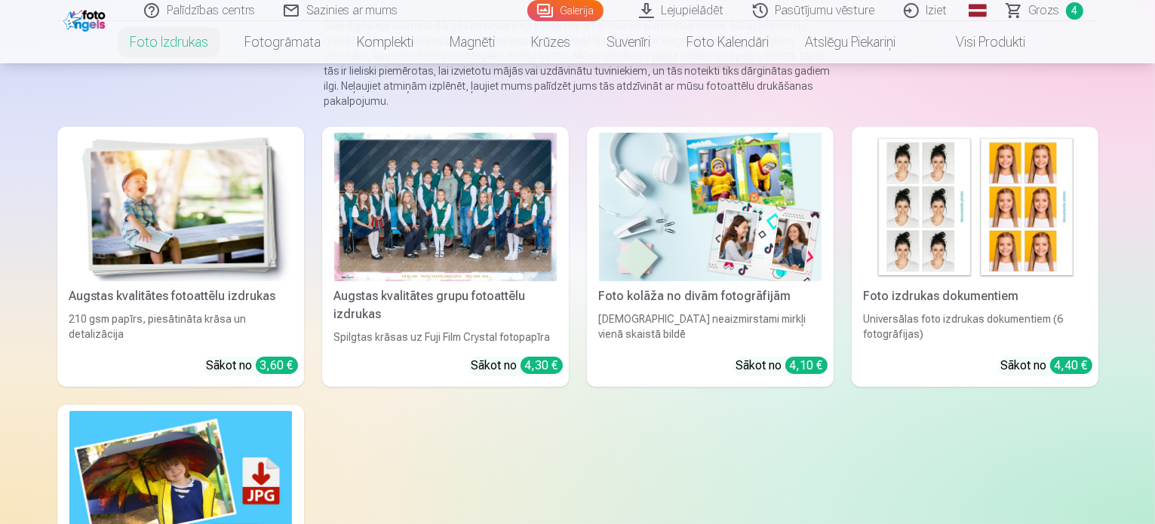
scroll to position [151, 0]
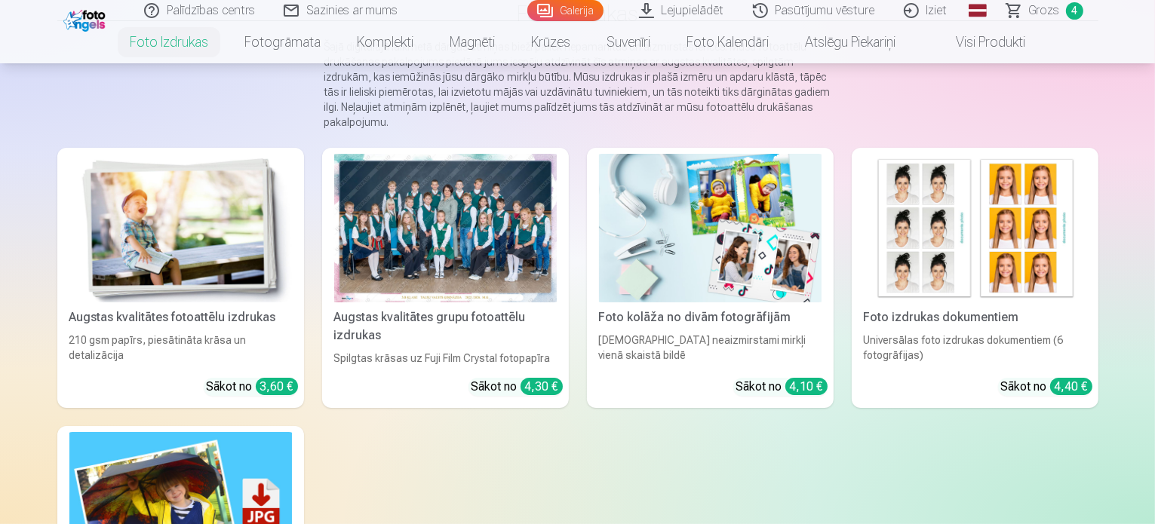
click at [730, 273] on img at bounding box center [710, 228] width 223 height 149
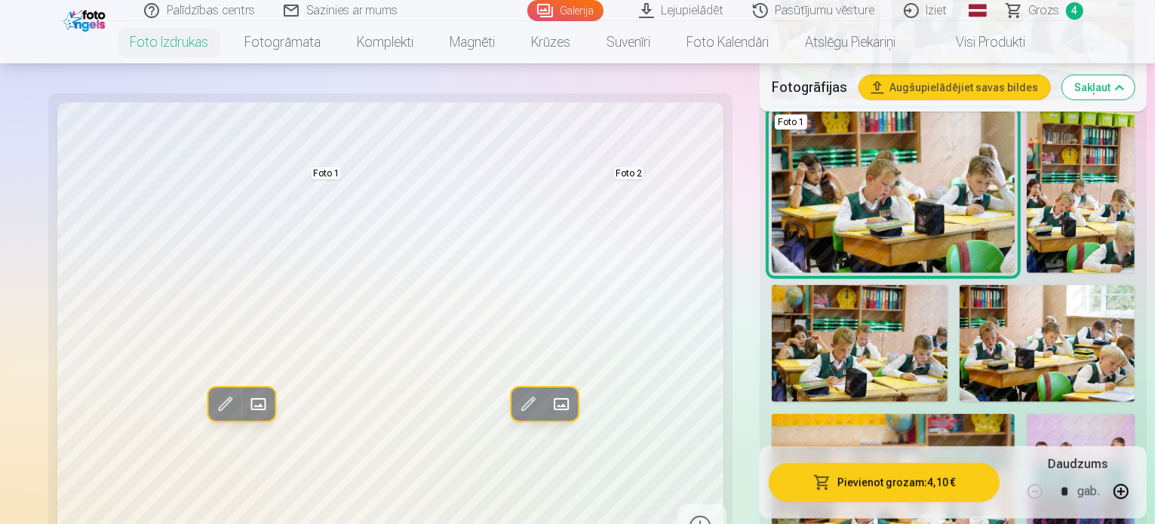
scroll to position [906, 0]
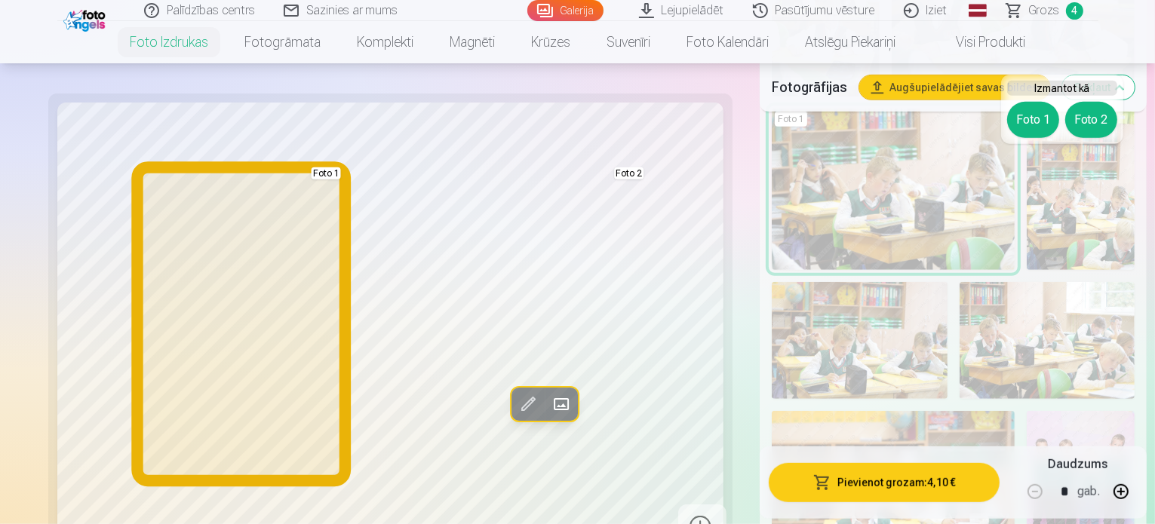
click at [1032, 125] on button "Foto 1" at bounding box center [1033, 120] width 52 height 36
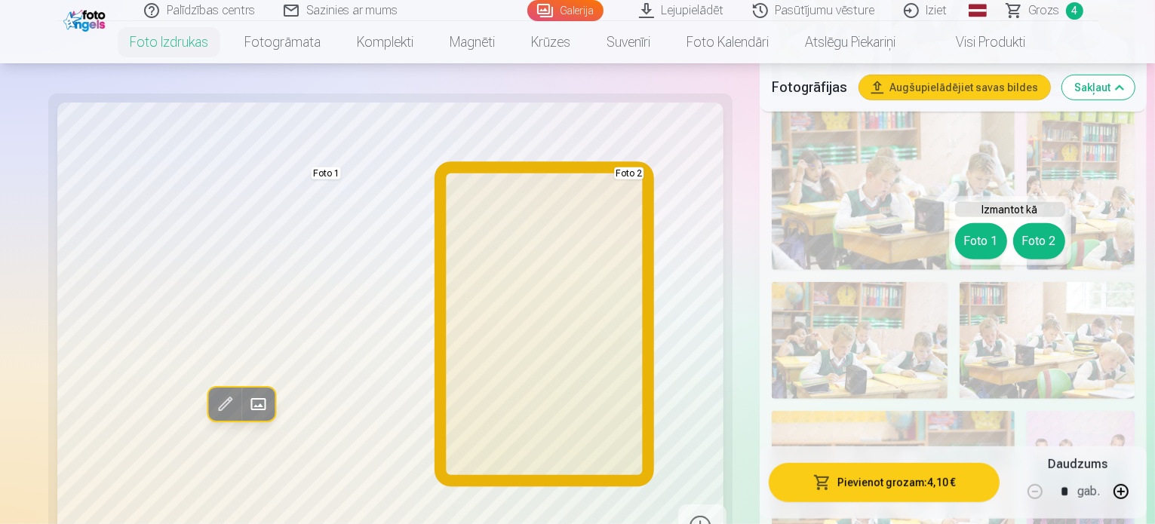
click at [1031, 235] on button "Foto 2" at bounding box center [1040, 241] width 52 height 36
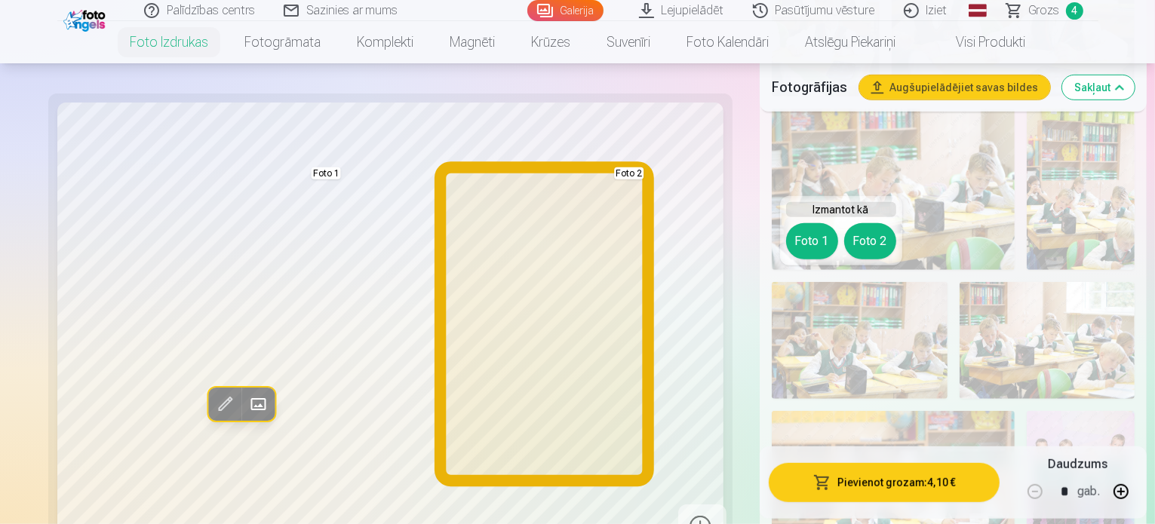
click at [877, 242] on button "Foto 2" at bounding box center [870, 241] width 52 height 36
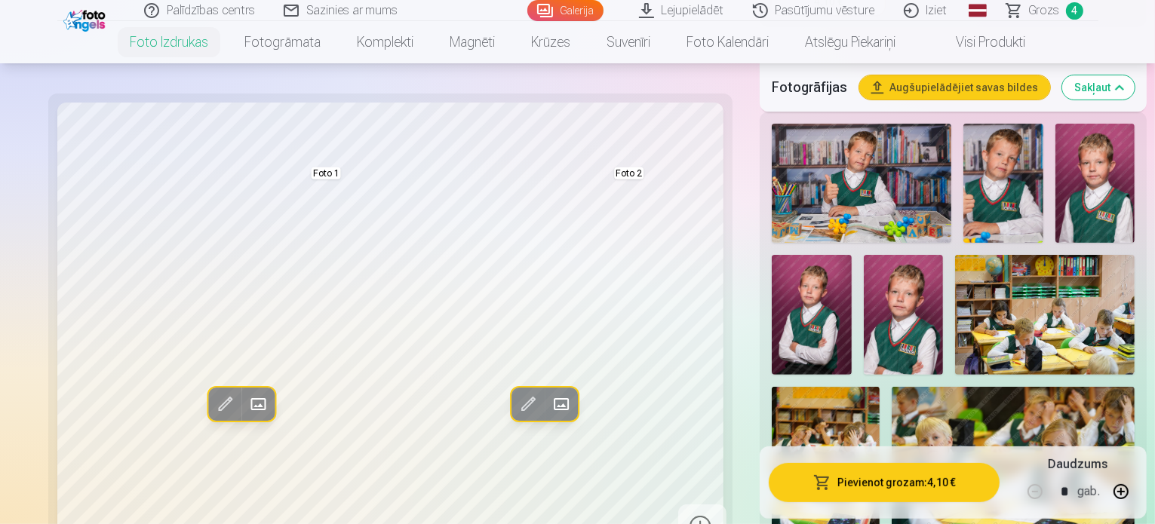
scroll to position [377, 0]
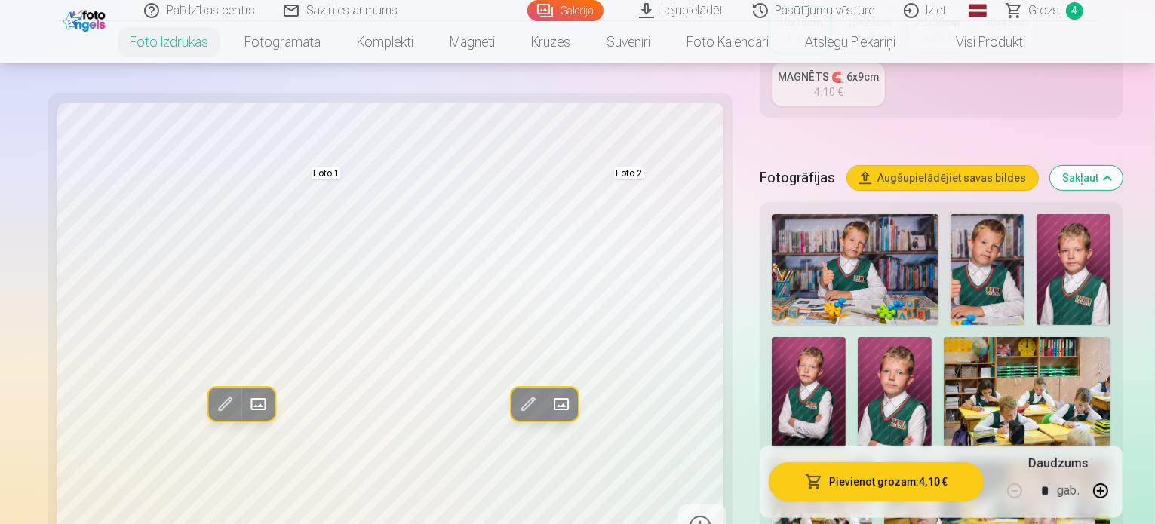
click at [951, 214] on img at bounding box center [988, 269] width 74 height 111
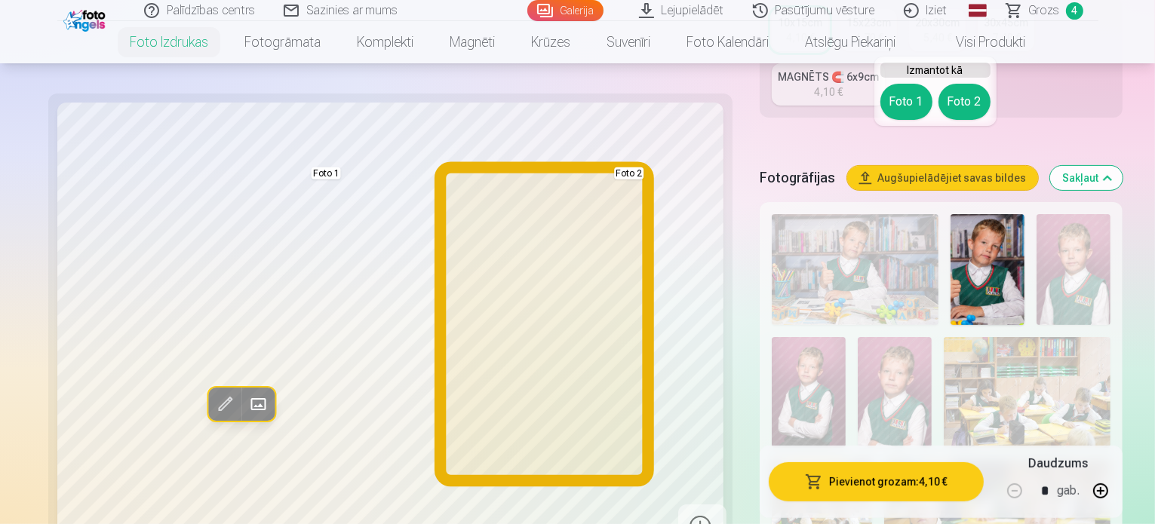
click at [947, 105] on button "Foto 2" at bounding box center [965, 102] width 52 height 36
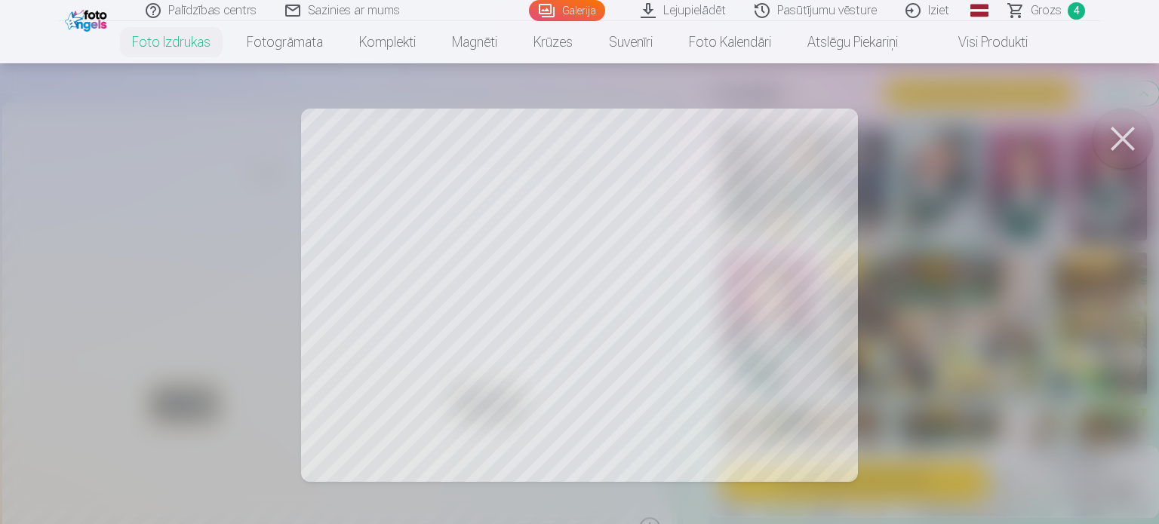
drag, startPoint x: 672, startPoint y: 324, endPoint x: 725, endPoint y: 321, distance: 52.9
click at [725, 321] on div at bounding box center [579, 262] width 1159 height 524
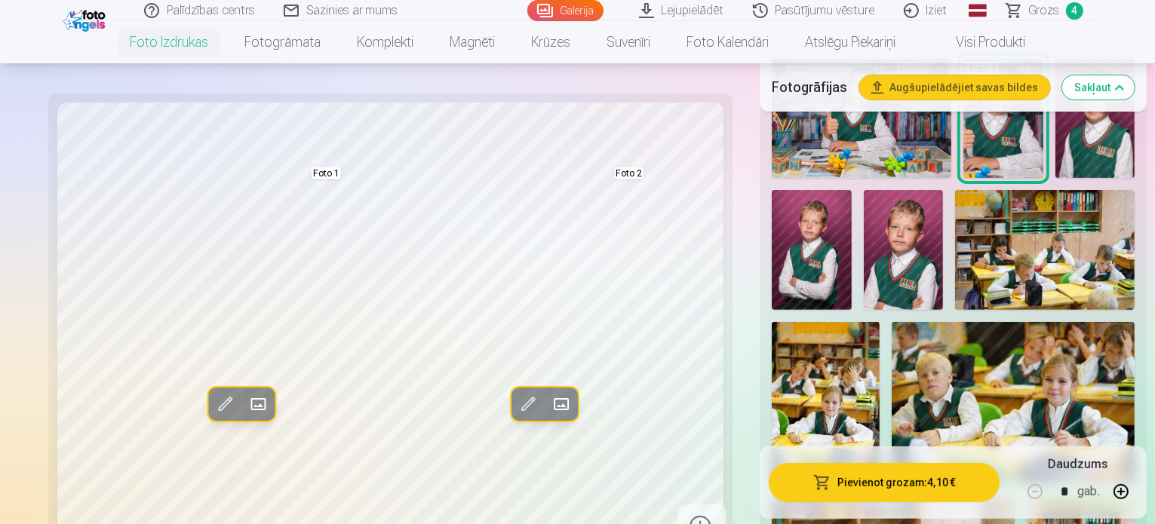
scroll to position [302, 0]
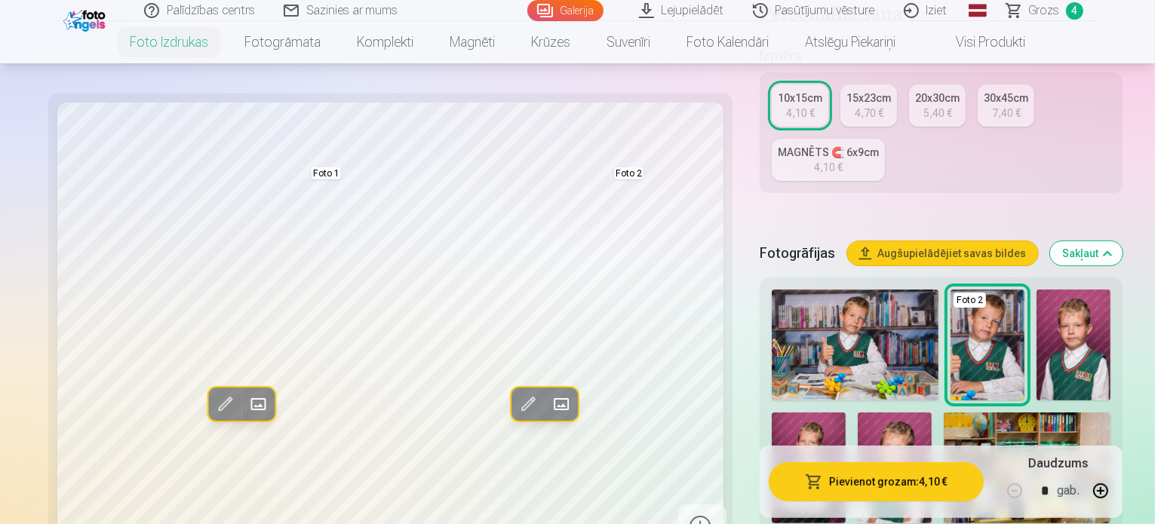
click at [846, 413] on img at bounding box center [809, 468] width 74 height 111
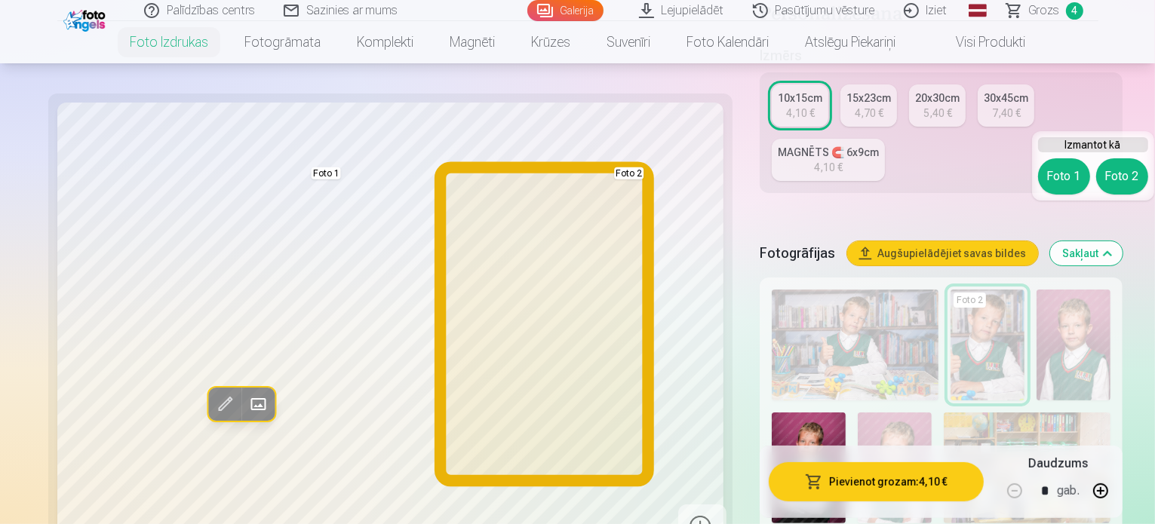
click at [1111, 180] on button "Foto 2" at bounding box center [1123, 176] width 52 height 36
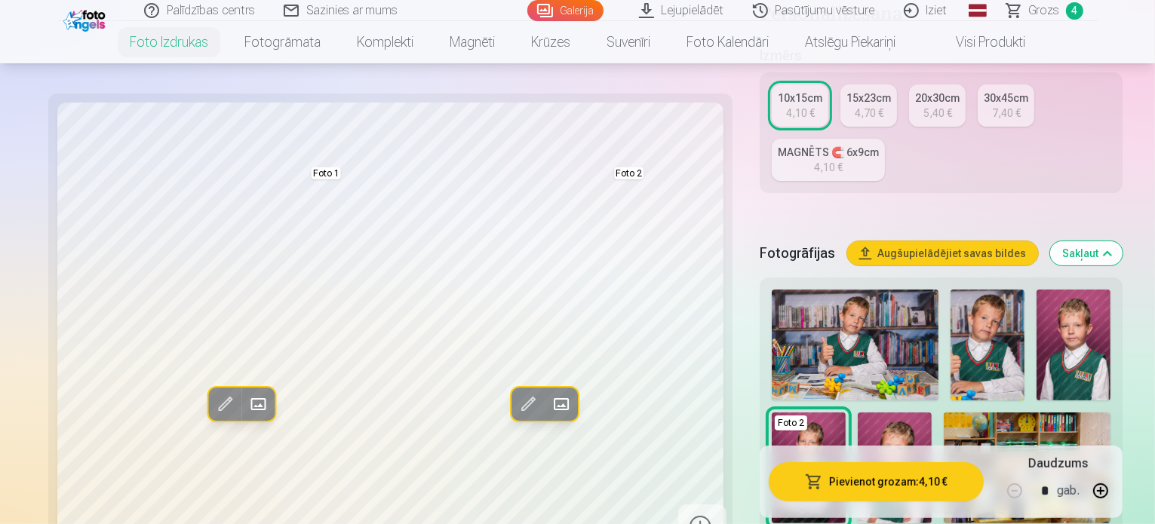
click at [1037, 290] on img at bounding box center [1074, 345] width 74 height 111
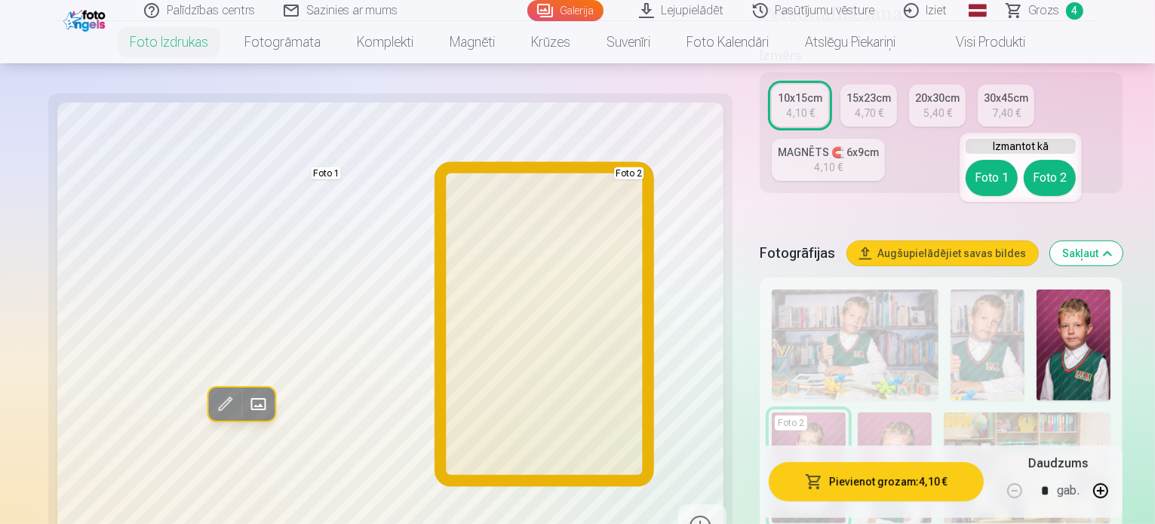
click at [1049, 186] on button "Foto 2" at bounding box center [1050, 178] width 52 height 36
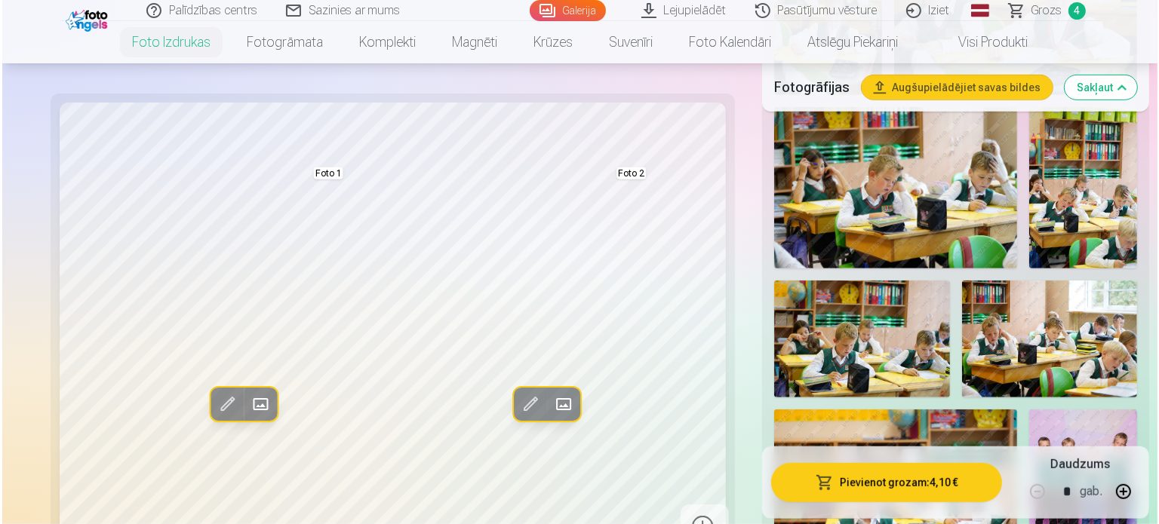
scroll to position [906, 0]
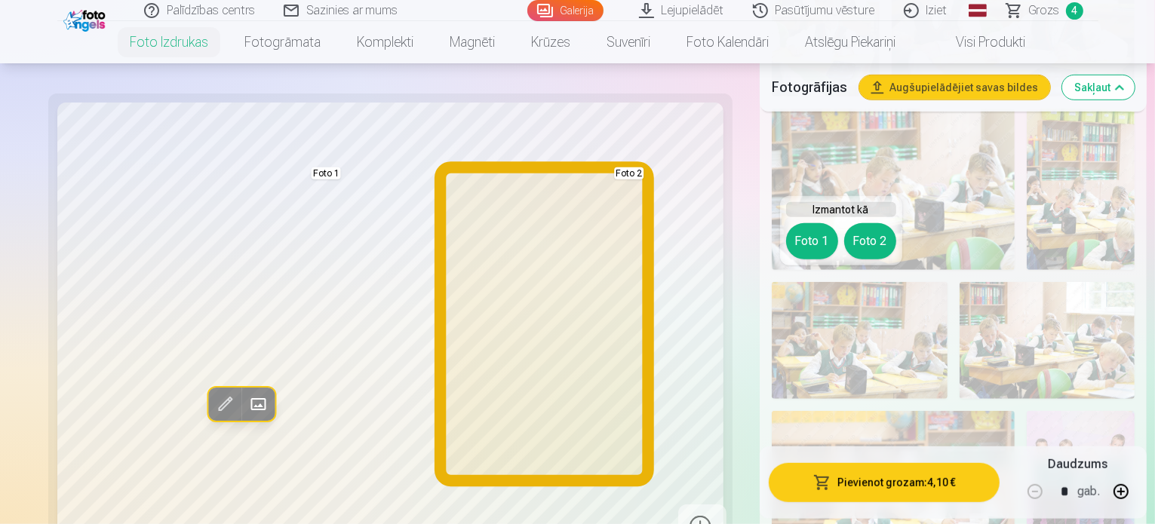
click at [884, 238] on button "Foto 2" at bounding box center [870, 241] width 52 height 36
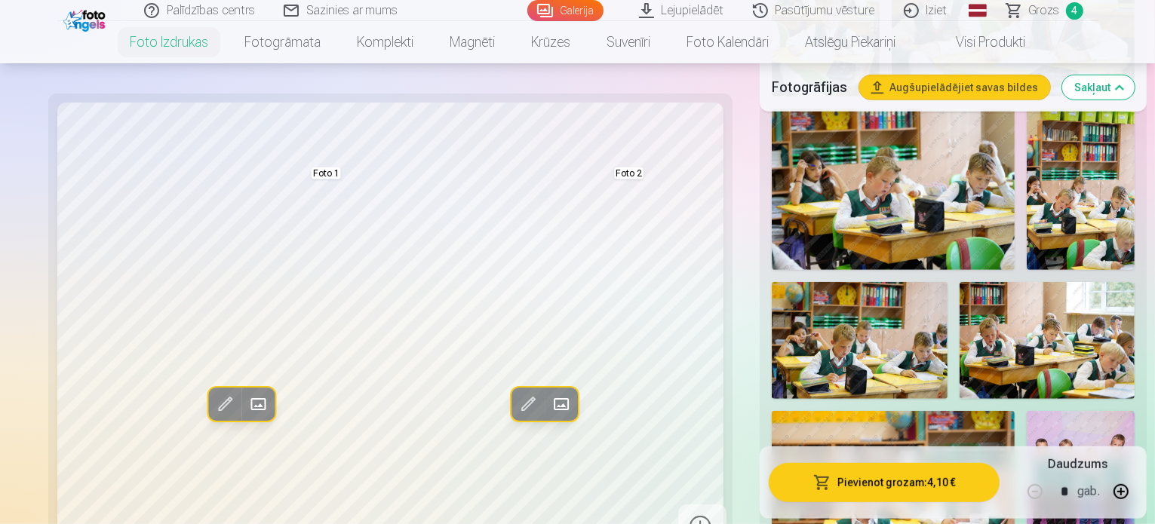
click at [938, 482] on button "Pievienot grozam : 4,10 €" at bounding box center [884, 482] width 231 height 39
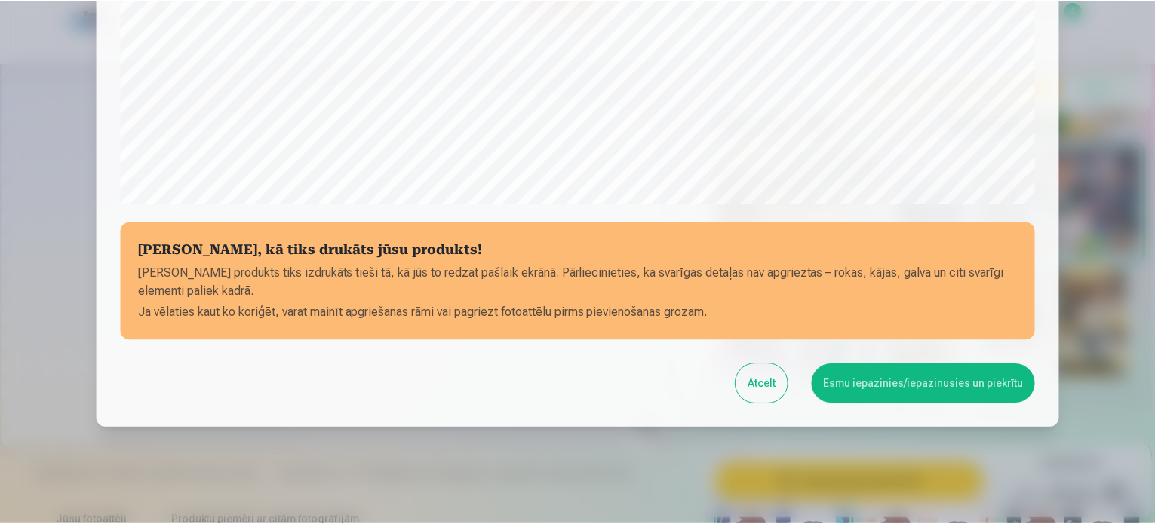
scroll to position [561, 0]
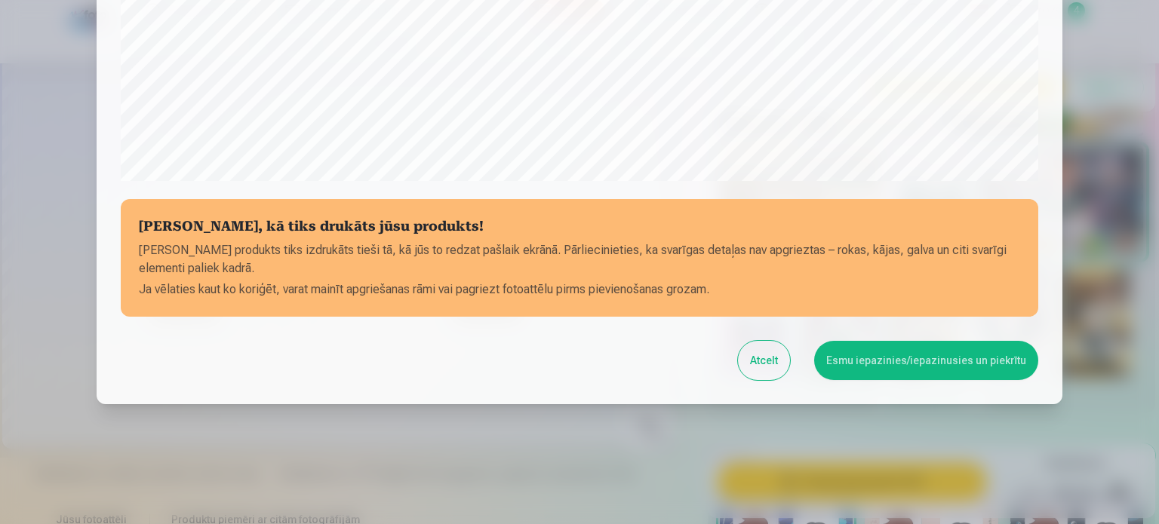
click at [939, 355] on button "Esmu iepazinies/iepazinusies un piekrītu" at bounding box center [926, 360] width 224 height 39
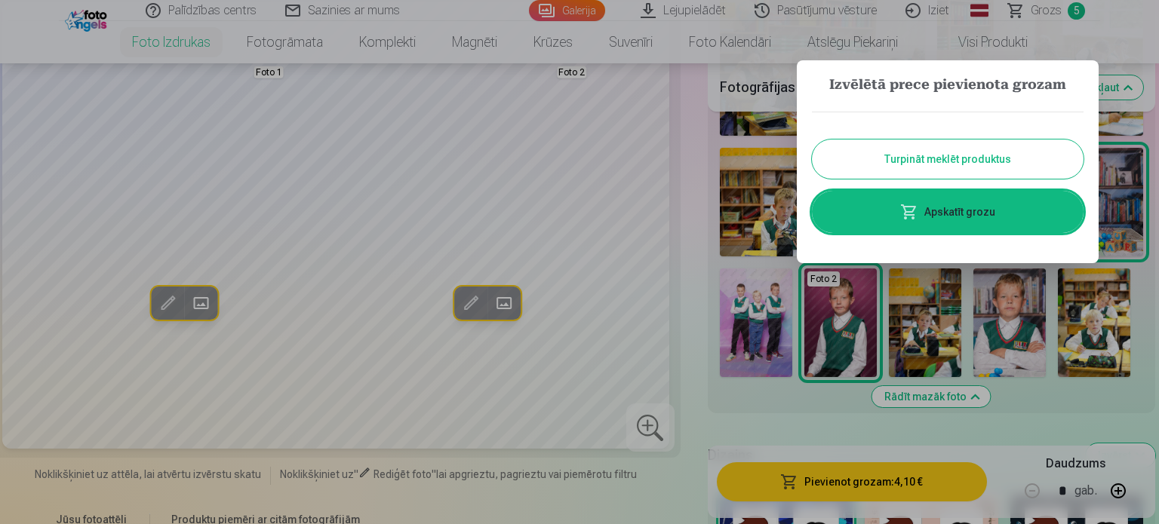
click at [1010, 223] on link "Apskatīt grozu" at bounding box center [948, 212] width 272 height 42
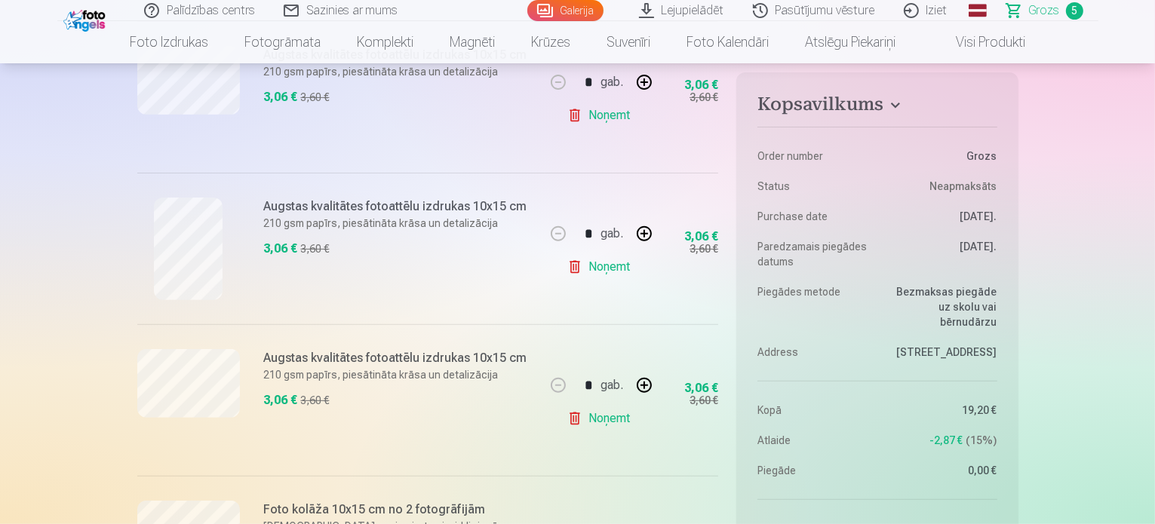
scroll to position [604, 0]
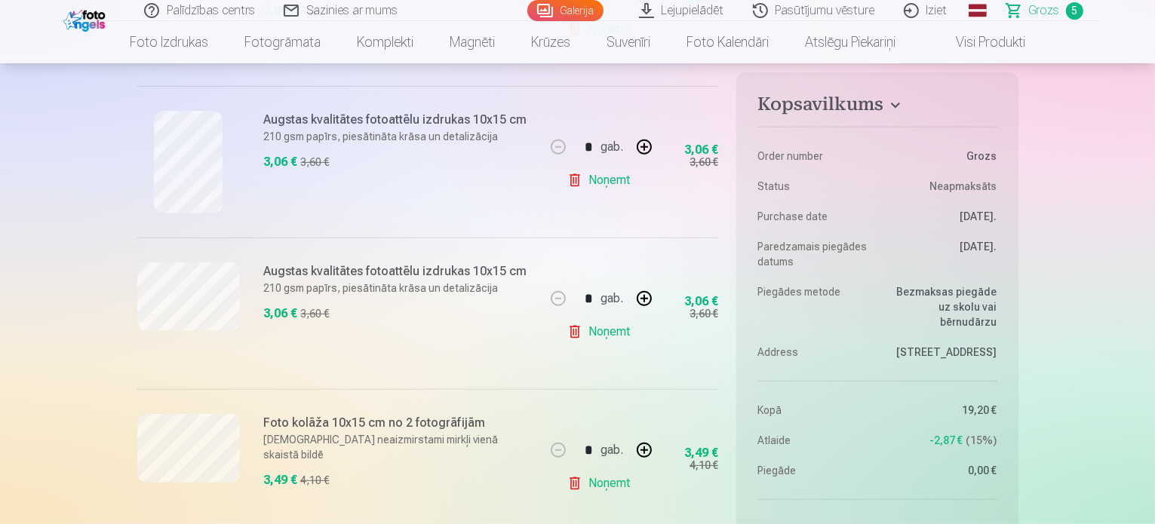
click at [622, 328] on link "Noņemt" at bounding box center [602, 332] width 69 height 30
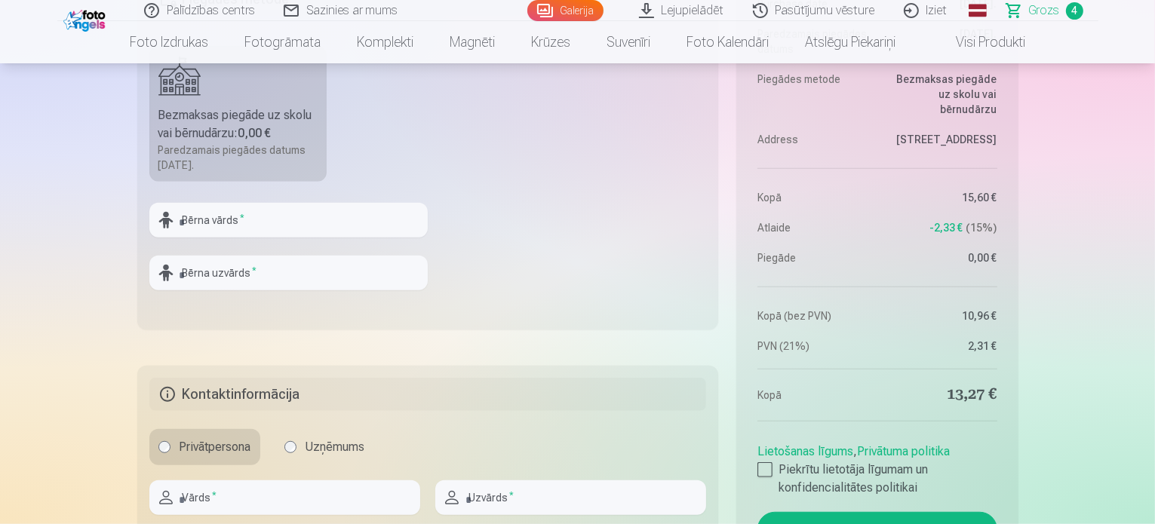
scroll to position [1132, 0]
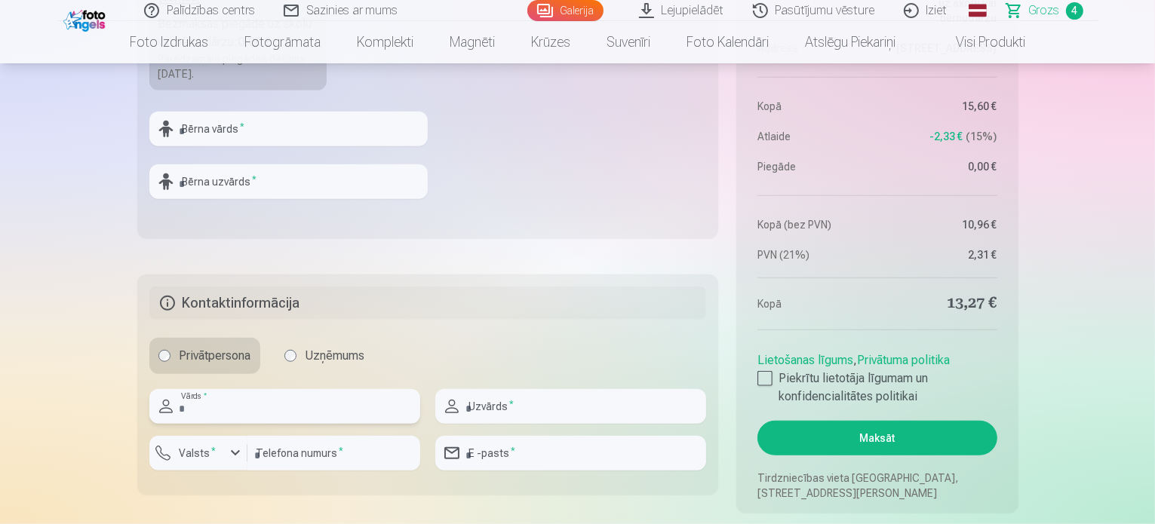
click at [359, 405] on input "text" at bounding box center [284, 406] width 271 height 35
type input "*****"
click at [478, 395] on input "text" at bounding box center [570, 406] width 271 height 35
type input "*******"
click at [215, 456] on label "Valsts *" at bounding box center [198, 453] width 49 height 15
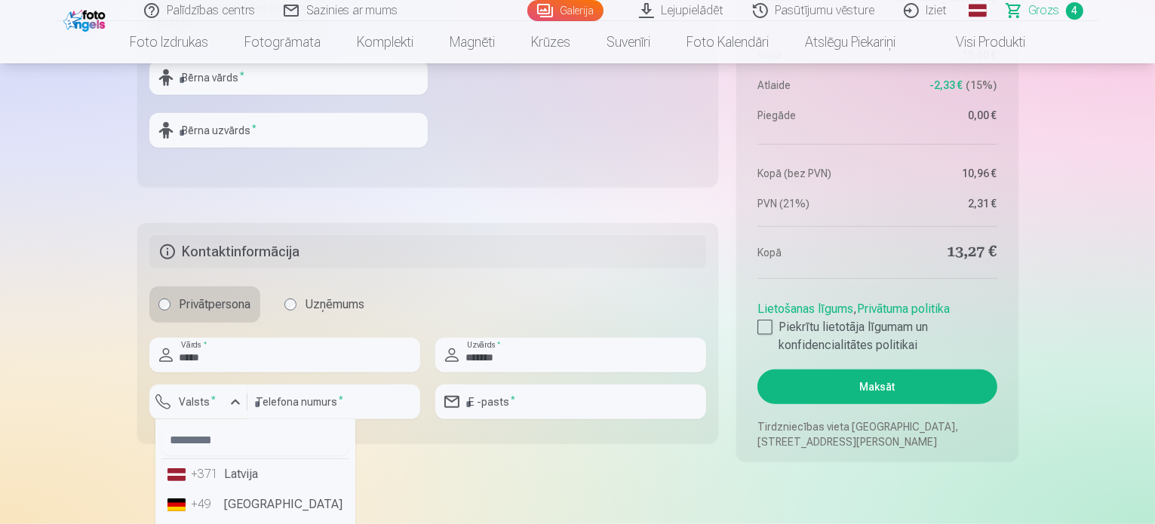
scroll to position [1207, 0]
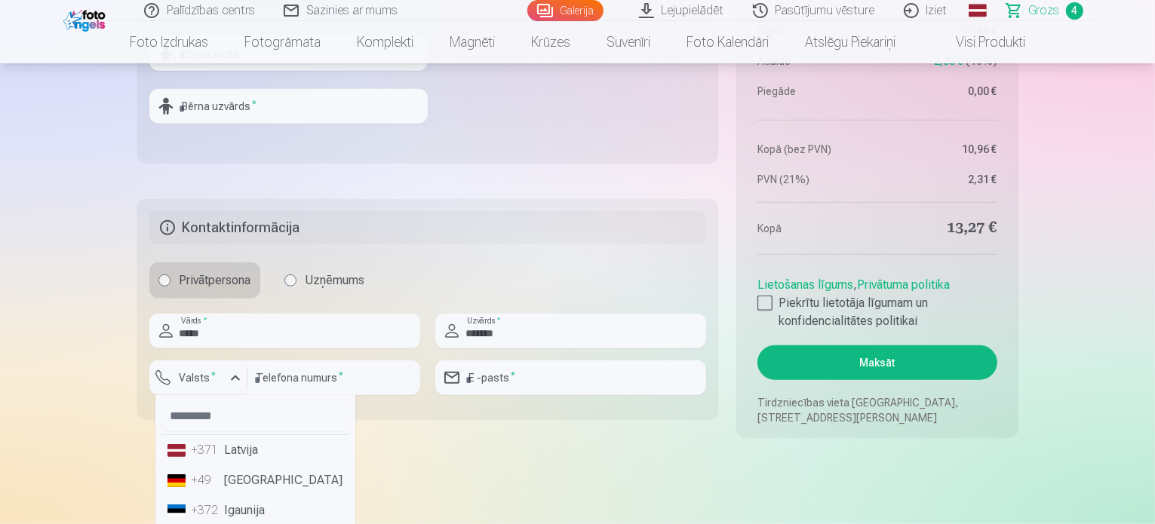
click at [224, 447] on li "+371 Latvija" at bounding box center [255, 450] width 188 height 30
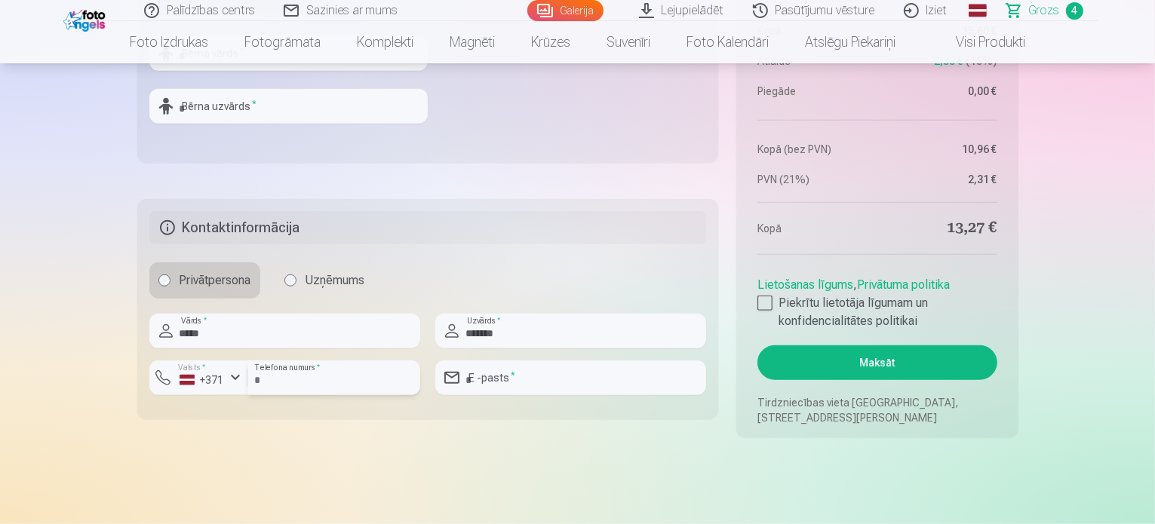
click at [295, 374] on input "number" at bounding box center [334, 378] width 173 height 35
type input "********"
click at [518, 382] on input "email" at bounding box center [570, 378] width 271 height 35
type input "**********"
click at [770, 302] on div at bounding box center [765, 303] width 15 height 15
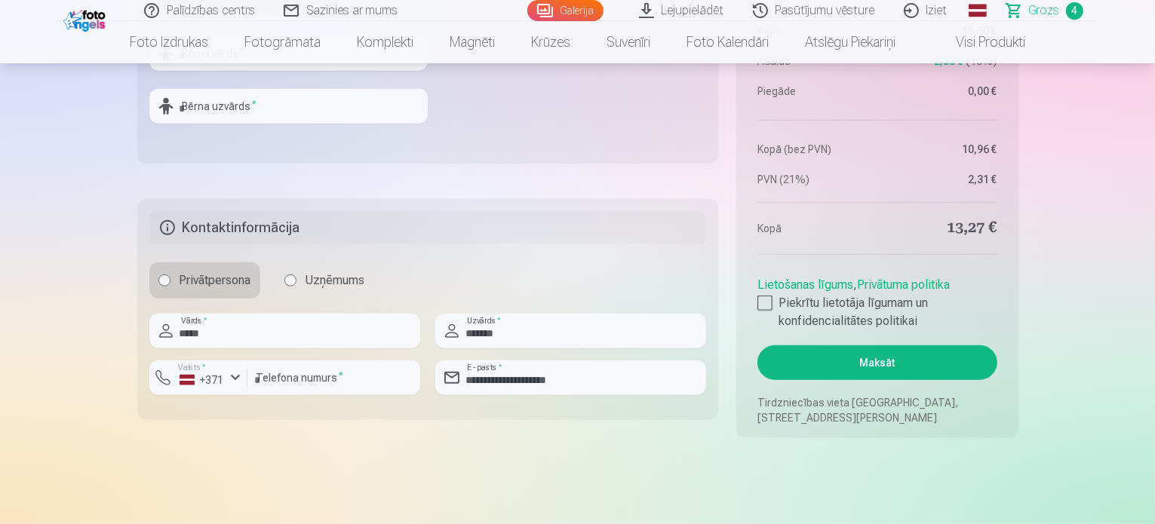
click at [906, 356] on button "Maksāt" at bounding box center [877, 363] width 239 height 35
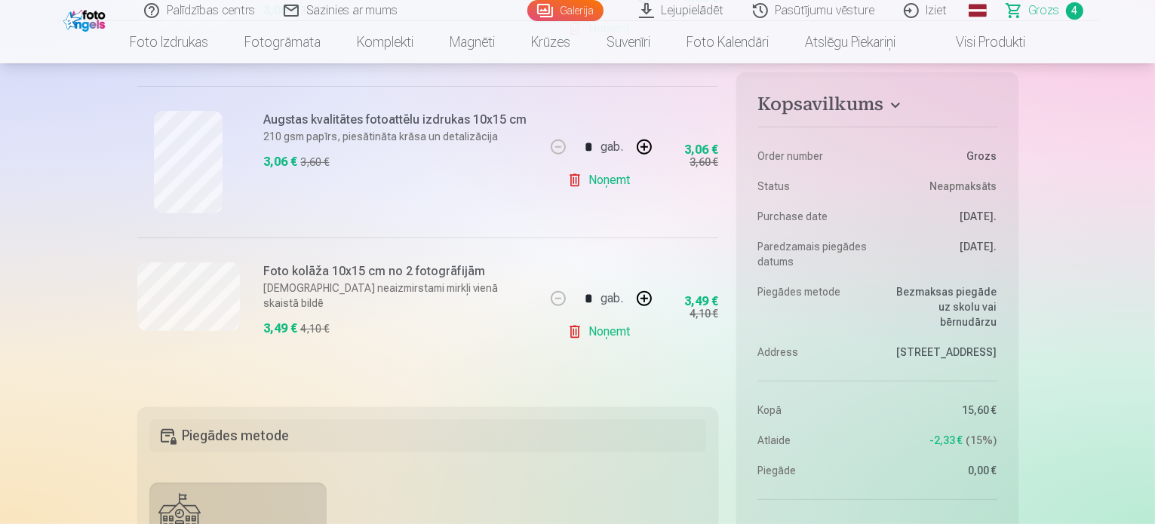
scroll to position [981, 0]
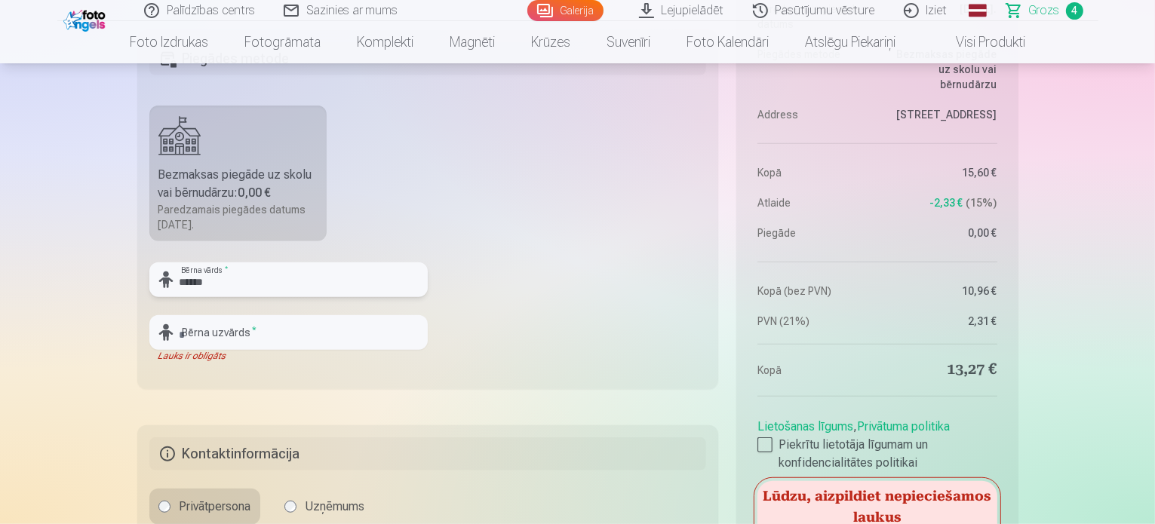
type input "******"
click at [392, 322] on input "text" at bounding box center [288, 332] width 278 height 35
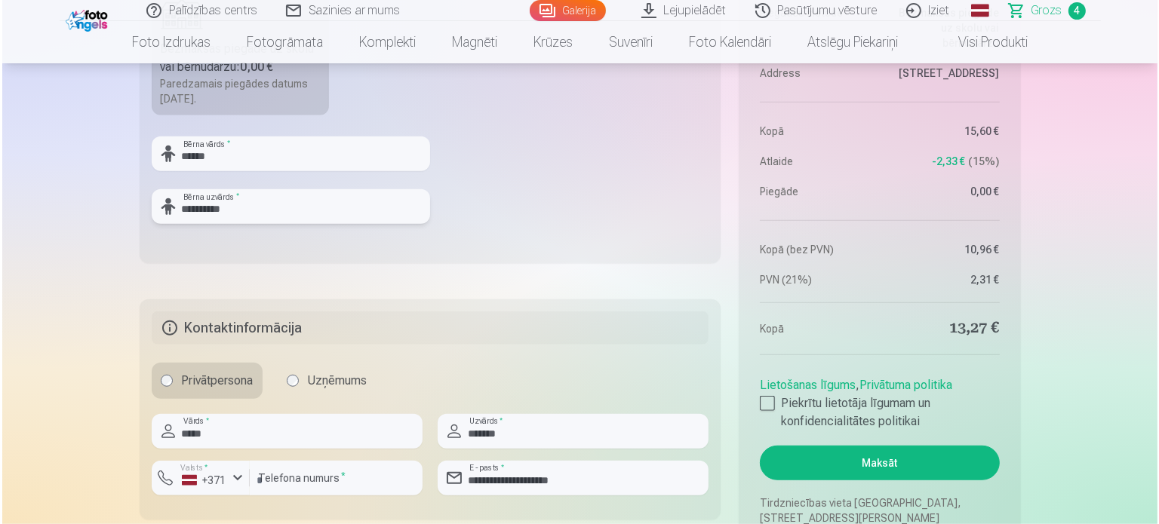
scroll to position [1207, 0]
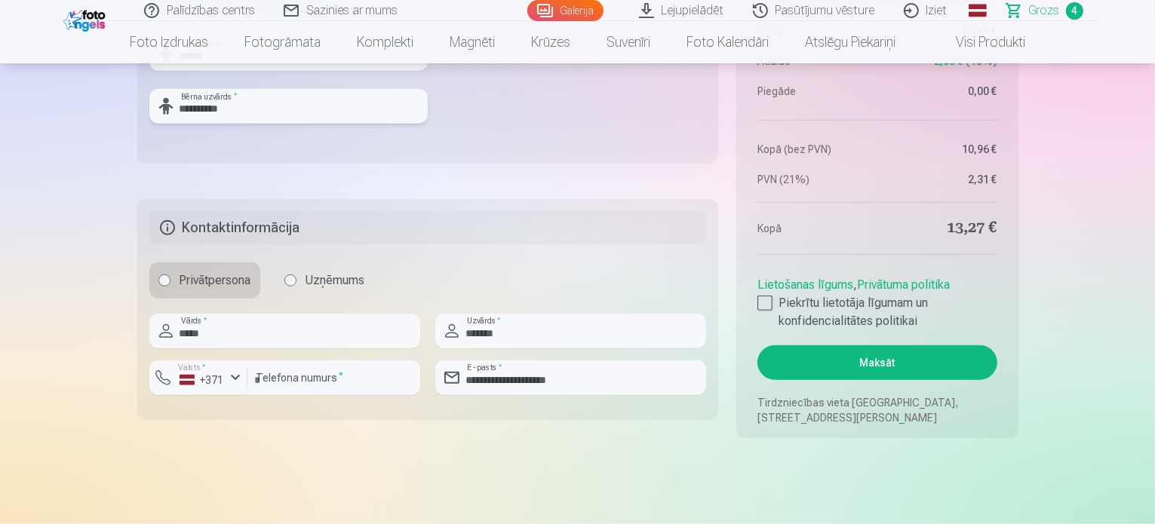
type input "**********"
click at [854, 369] on button "Maksāt" at bounding box center [877, 363] width 239 height 35
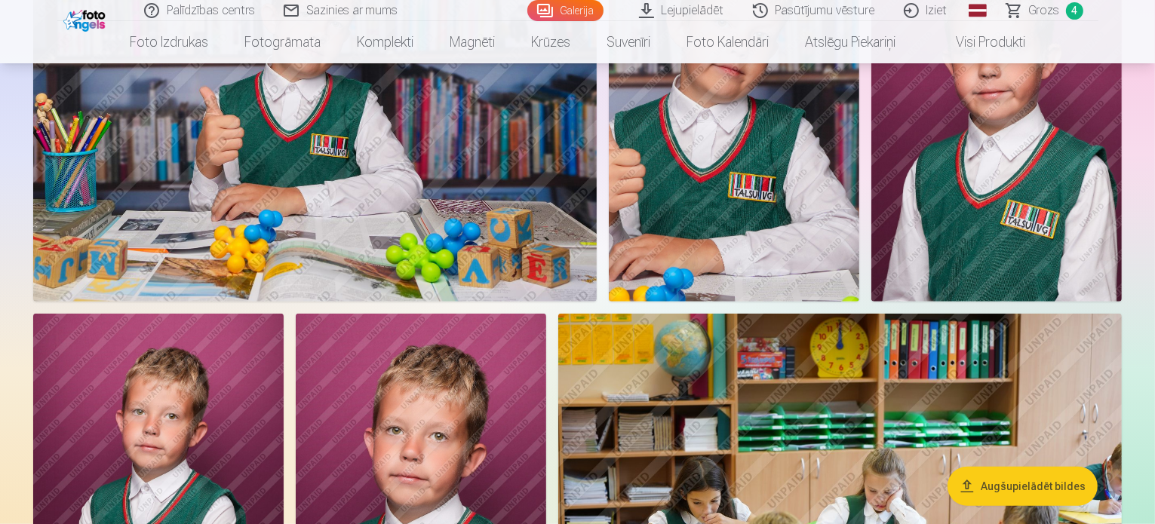
scroll to position [981, 0]
